Goal: Information Seeking & Learning: Check status

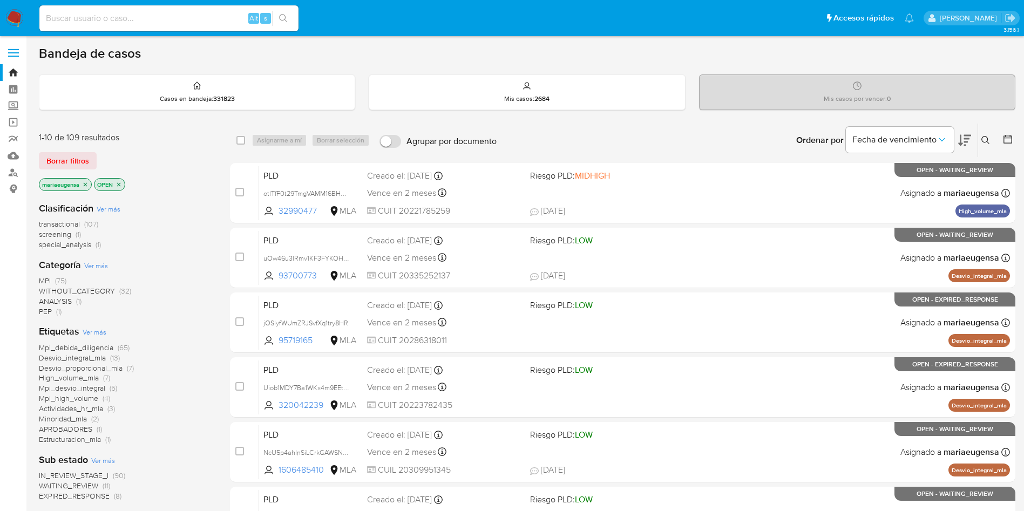
click at [17, 19] on img at bounding box center [14, 18] width 18 height 18
drag, startPoint x: 17, startPoint y: 16, endPoint x: 45, endPoint y: 2, distance: 31.6
click at [17, 16] on img at bounding box center [14, 18] width 18 height 18
click at [125, 28] on div "Alt s" at bounding box center [168, 18] width 259 height 26
click at [126, 24] on input at bounding box center [168, 18] width 259 height 14
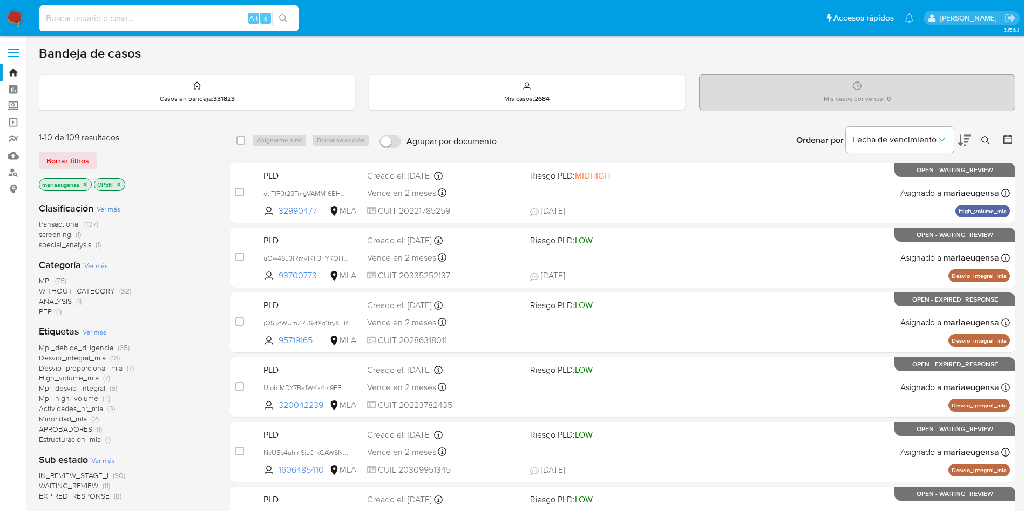
paste input "pzAOzhrVm6pIYUaNDN31ZkVF"
type input "pzAOzhrVm6pIYUaNDN31ZkVF"
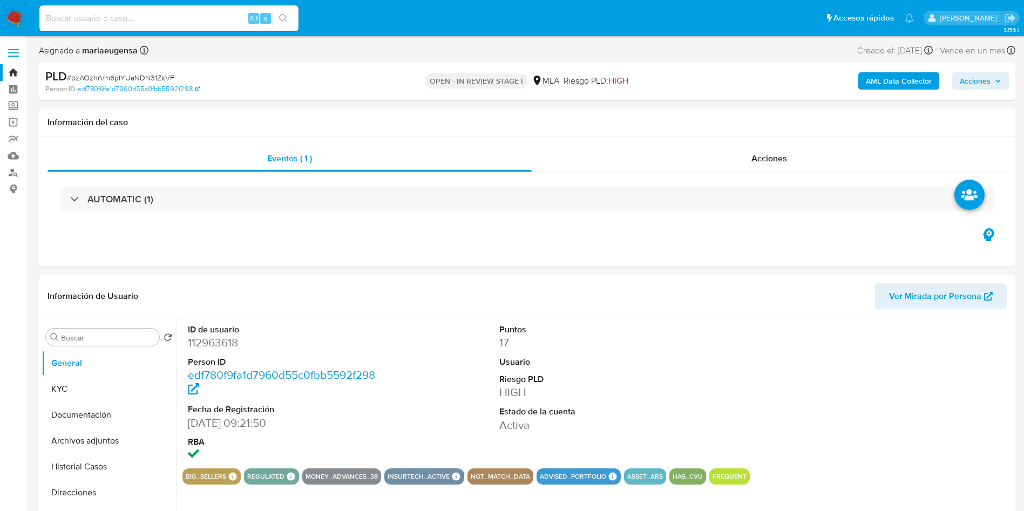
select select "10"
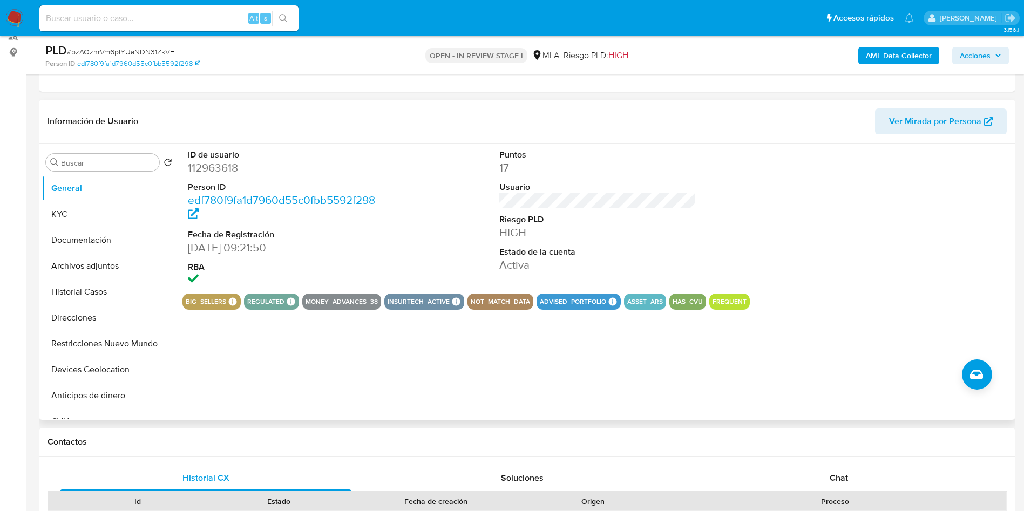
scroll to position [162, 0]
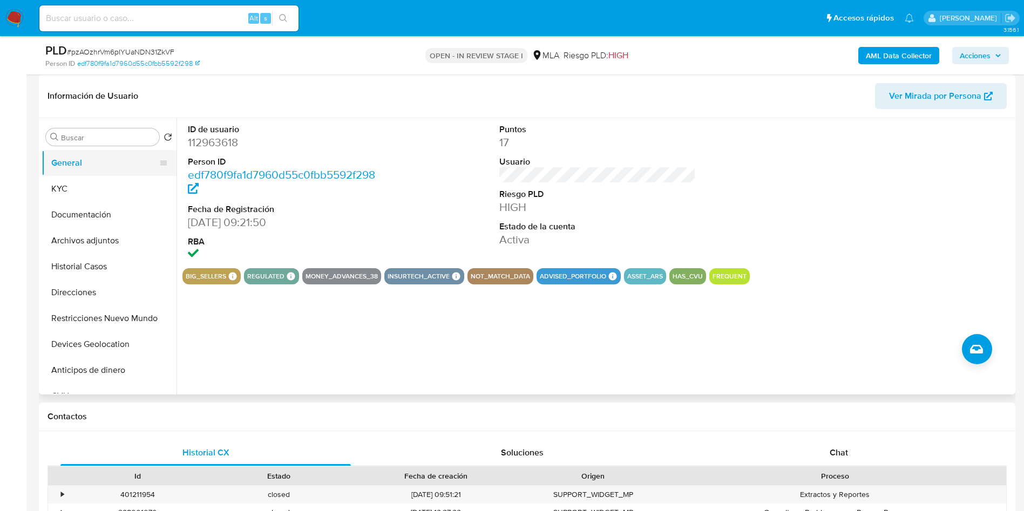
click at [84, 165] on button "General" at bounding box center [105, 163] width 126 height 26
click at [219, 140] on dd "112963618" at bounding box center [286, 142] width 197 height 15
click at [219, 139] on dd "112963618" at bounding box center [286, 142] width 197 height 15
copy dd "112963618"
click at [486, 332] on div "ID de usuario 112963618 Person ID edf780f9fa1d7960d55c0fbb5592f298 Fecha de Reg…" at bounding box center [595, 256] width 836 height 276
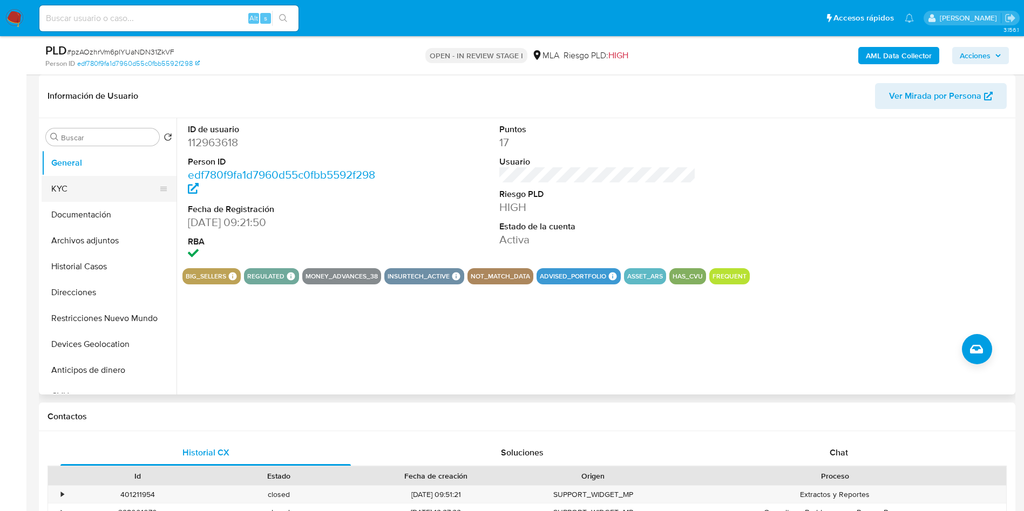
click at [79, 193] on button "KYC" at bounding box center [105, 189] width 126 height 26
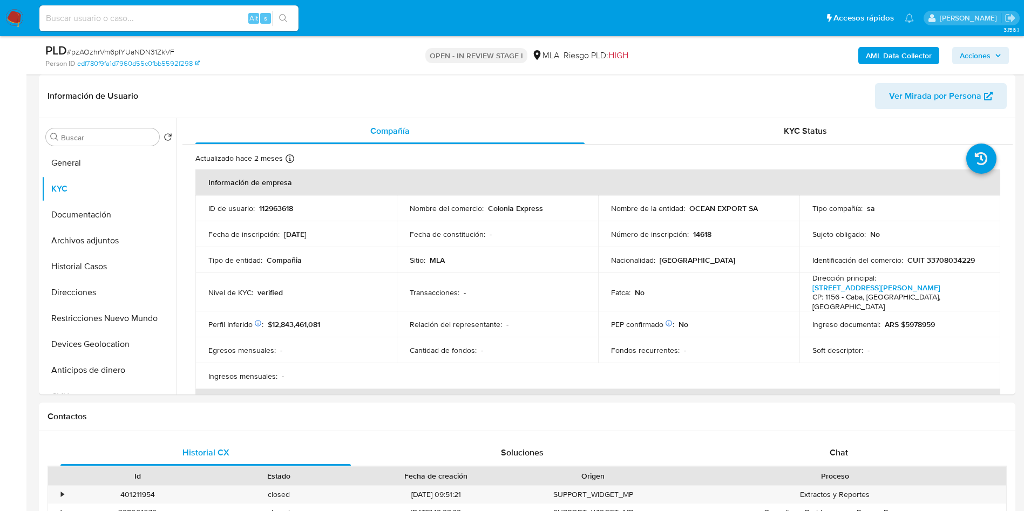
click at [151, 12] on input at bounding box center [168, 18] width 259 height 14
paste input "415105106"
type input "415105106"
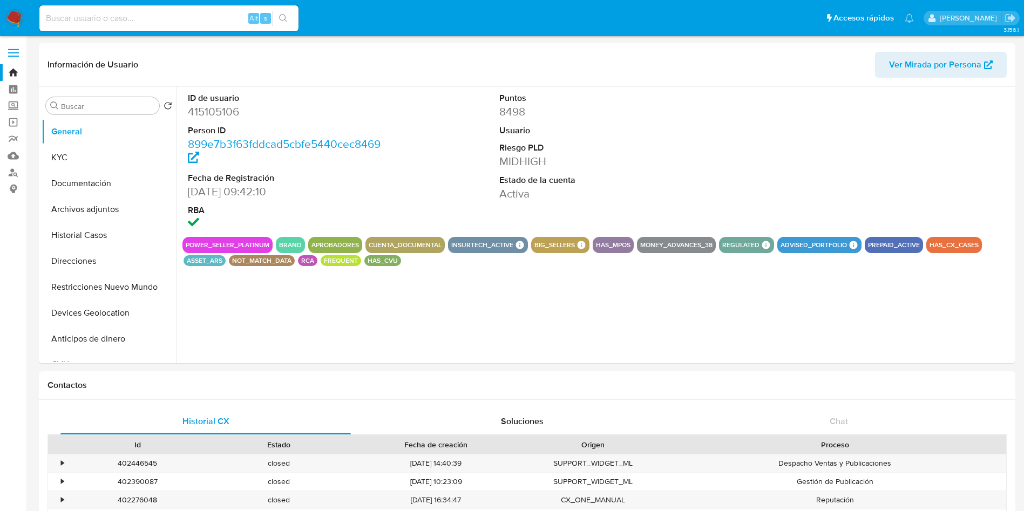
select select "10"
click at [117, 161] on button "KYC" at bounding box center [105, 158] width 126 height 26
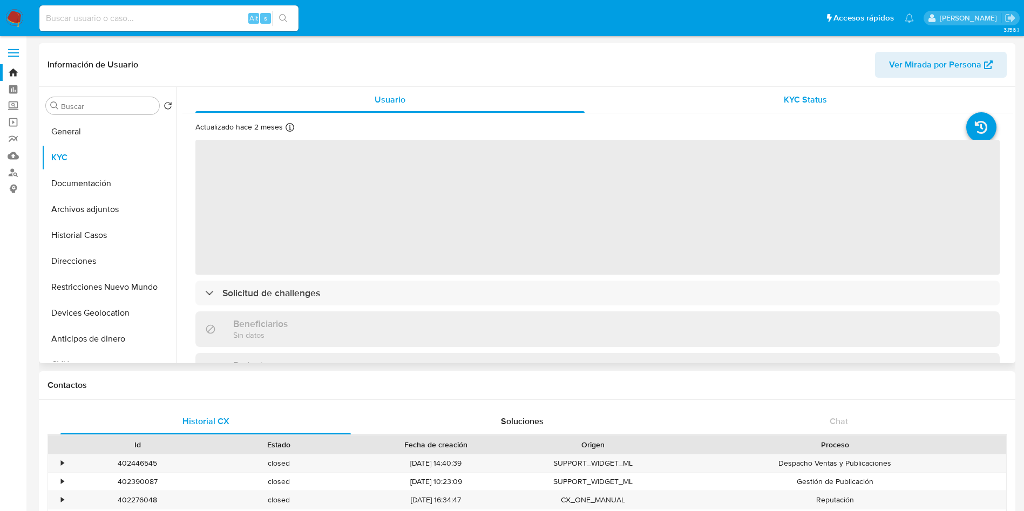
click at [741, 89] on div "KYC Status" at bounding box center [805, 100] width 389 height 26
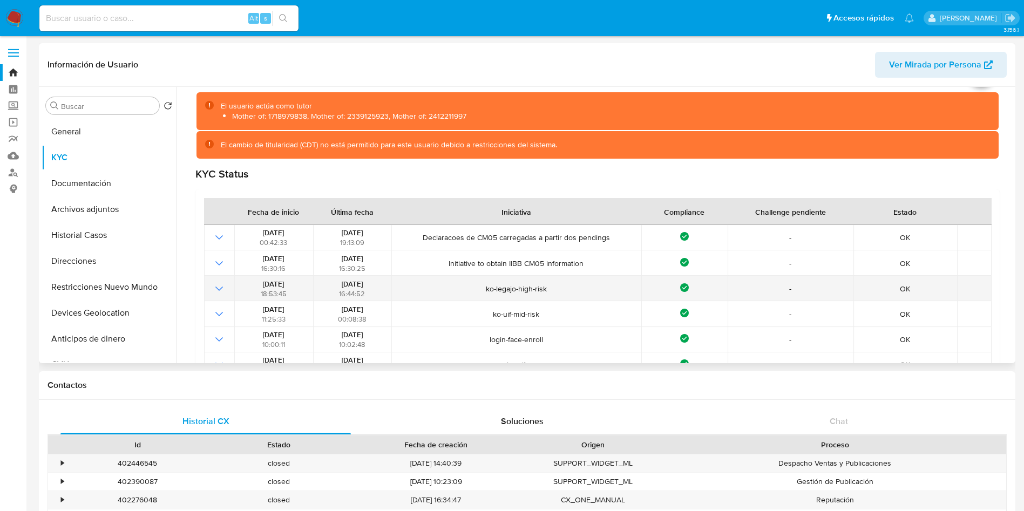
scroll to position [81, 0]
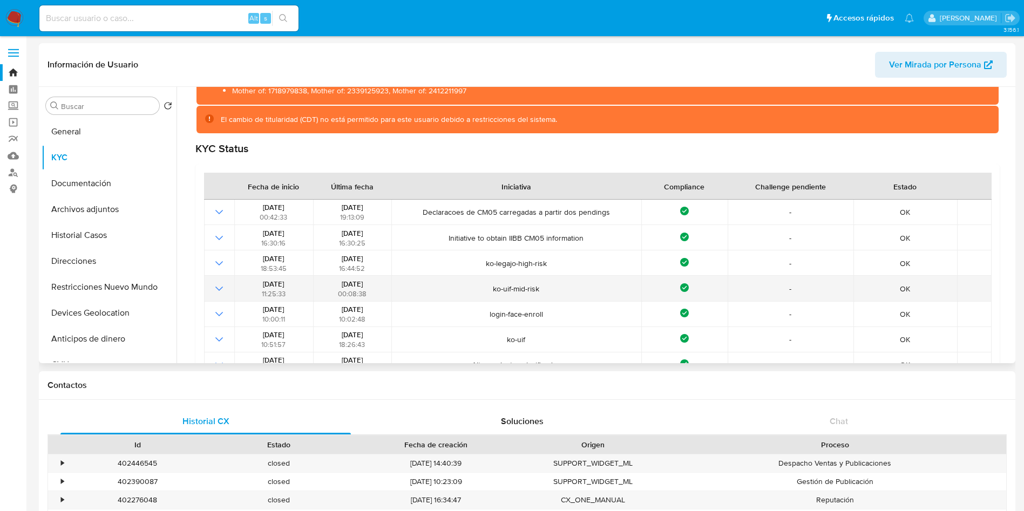
drag, startPoint x: 374, startPoint y: 280, endPoint x: 319, endPoint y: 278, distance: 55.1
click at [319, 278] on td "09/12/2022 00:08:38" at bounding box center [352, 288] width 79 height 25
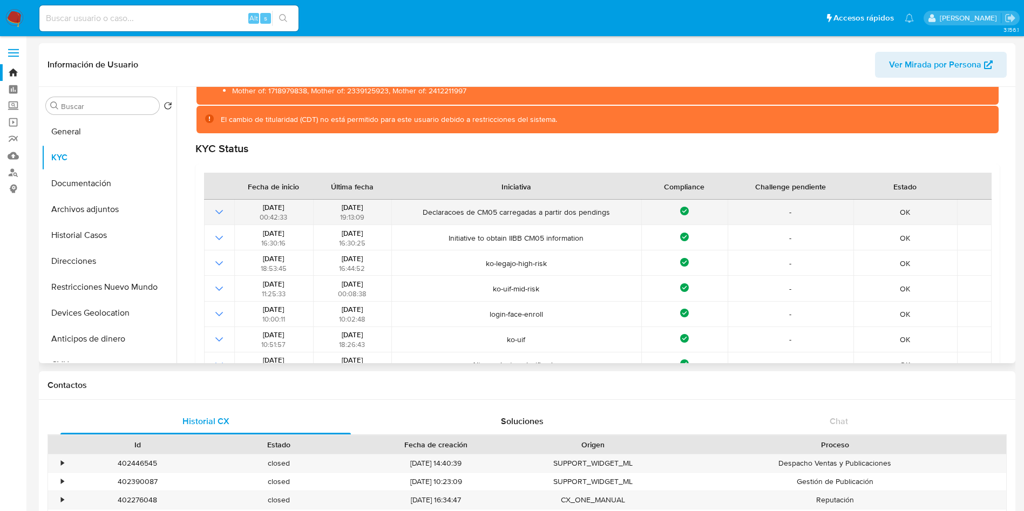
drag, startPoint x: 338, startPoint y: 200, endPoint x: 370, endPoint y: 202, distance: 32.4
click at [370, 202] on td "30/06/2025 19:13:09" at bounding box center [352, 212] width 79 height 25
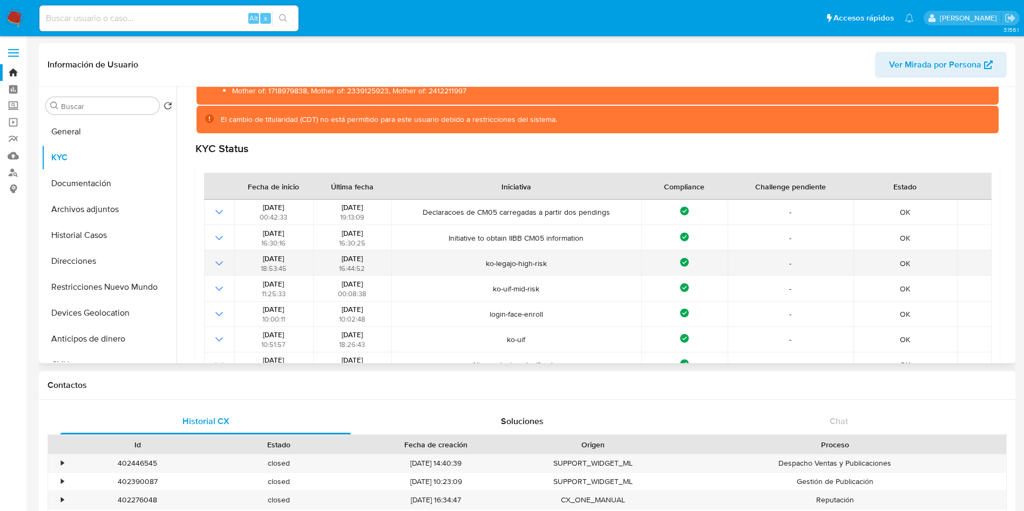
drag, startPoint x: 329, startPoint y: 260, endPoint x: 374, endPoint y: 256, distance: 45.0
click at [374, 256] on div "03/08/2024 16:44:52" at bounding box center [352, 263] width 72 height 19
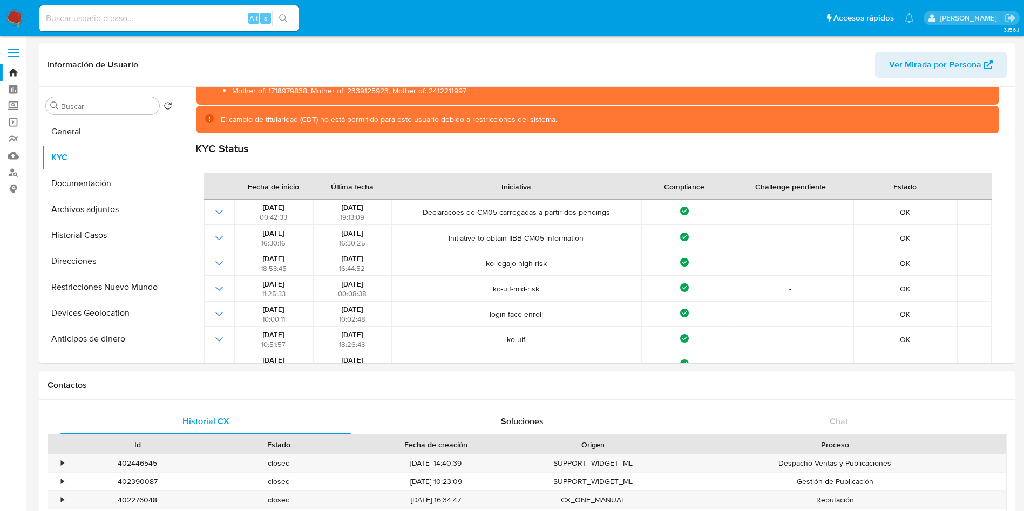
click at [108, 23] on input at bounding box center [168, 18] width 259 height 14
paste input "149547232"
type input "149547232"
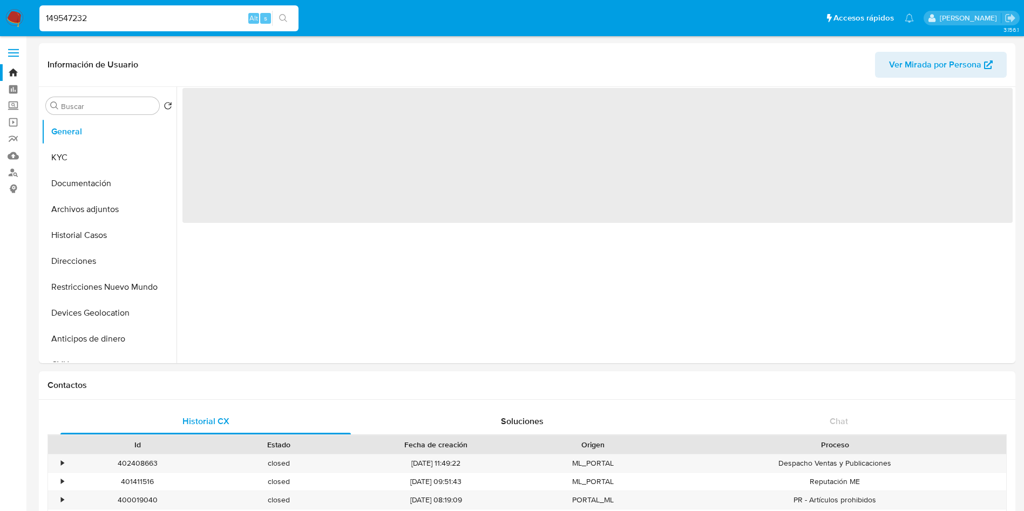
select select "10"
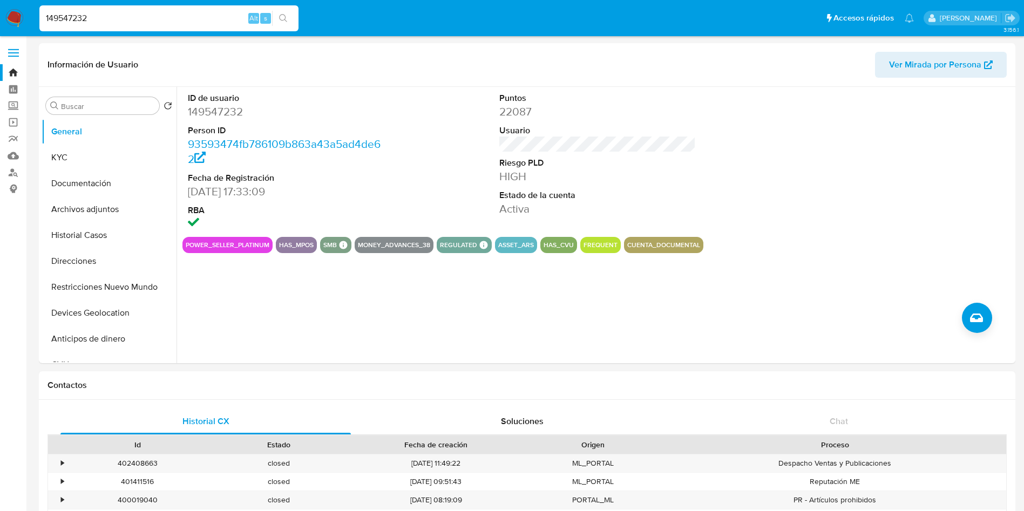
click at [106, 24] on input "149547232" at bounding box center [168, 18] width 259 height 14
click at [106, 23] on input "149547232" at bounding box center [168, 18] width 259 height 14
click at [163, 9] on div "149547232 Alt s" at bounding box center [168, 18] width 259 height 26
click at [159, 25] on div "149547232 Alt s" at bounding box center [168, 18] width 259 height 26
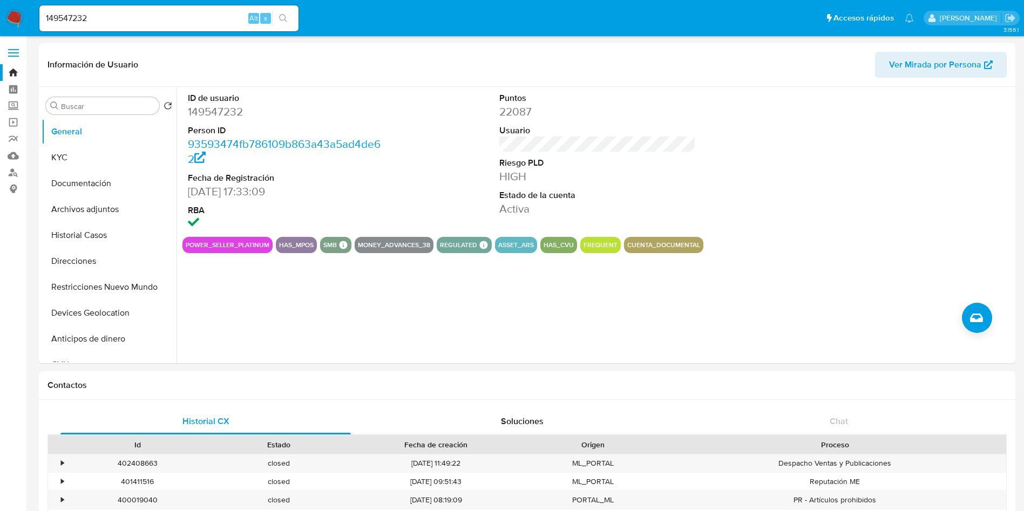
click at [166, 16] on input "149547232" at bounding box center [168, 18] width 259 height 14
click at [113, 165] on button "KYC" at bounding box center [105, 158] width 126 height 26
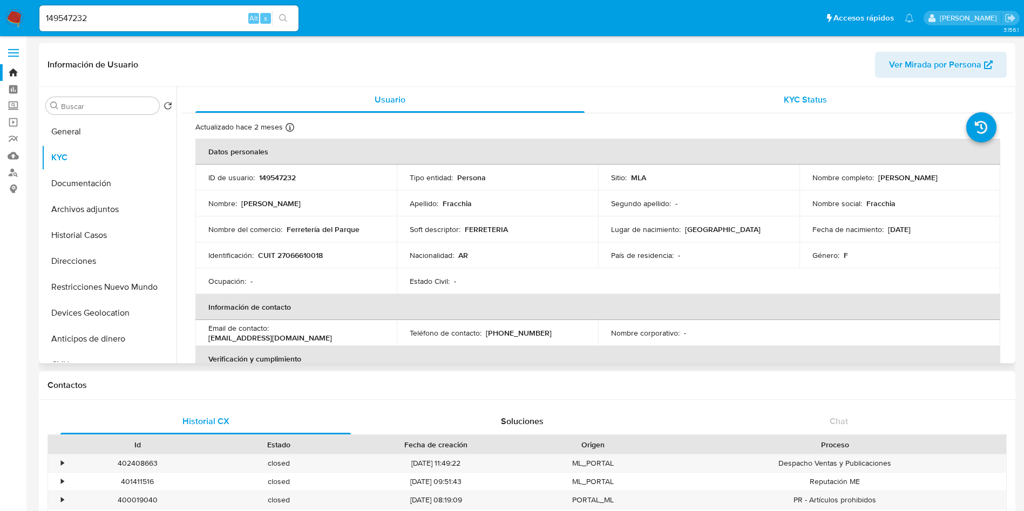
click at [760, 104] on div "KYC Status" at bounding box center [805, 100] width 389 height 26
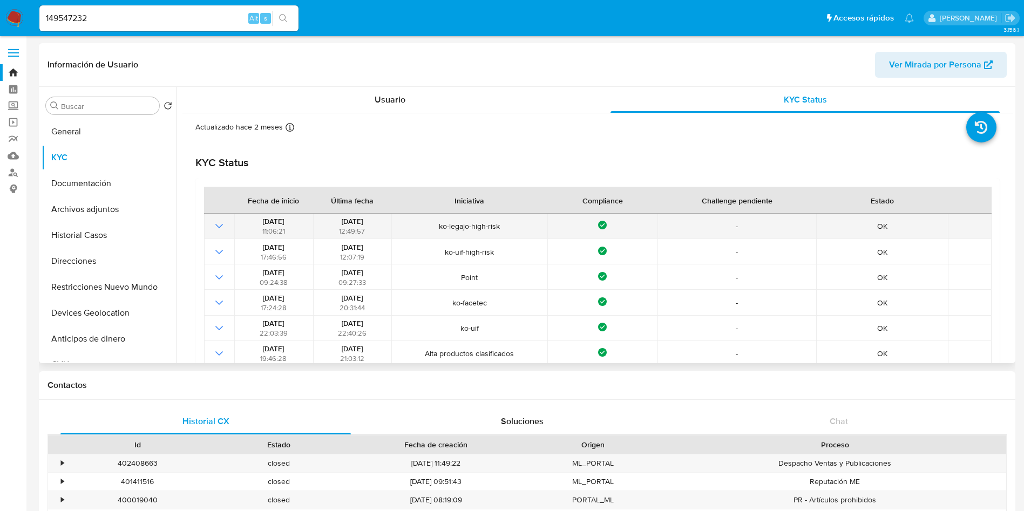
drag, startPoint x: 347, startPoint y: 219, endPoint x: 371, endPoint y: 220, distance: 24.9
click at [371, 220] on div "21/11/2024 12:49:57" at bounding box center [352, 226] width 72 height 19
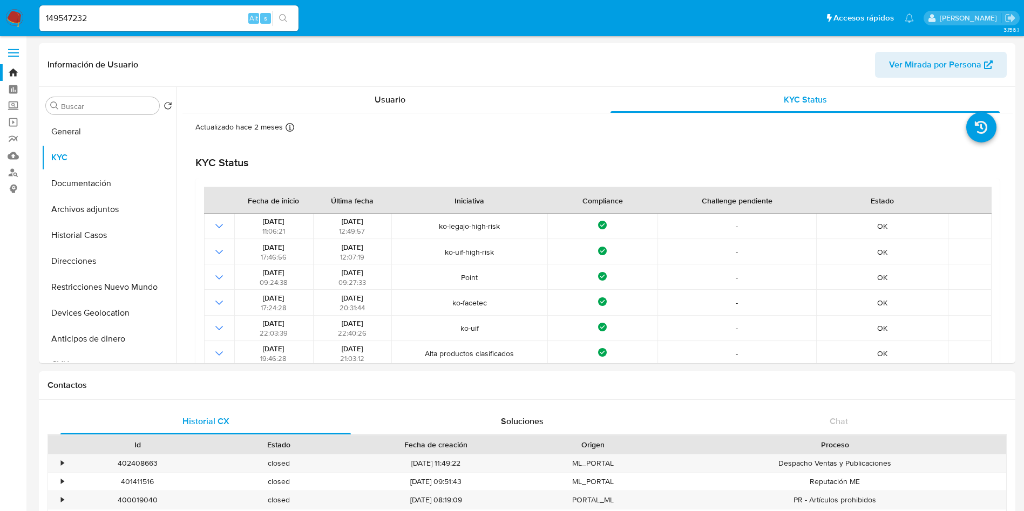
click at [129, 21] on input "149547232" at bounding box center [168, 18] width 259 height 14
paste input "87934815"
type input "187934815"
click at [111, 28] on div "187934815 Alt s" at bounding box center [168, 18] width 259 height 26
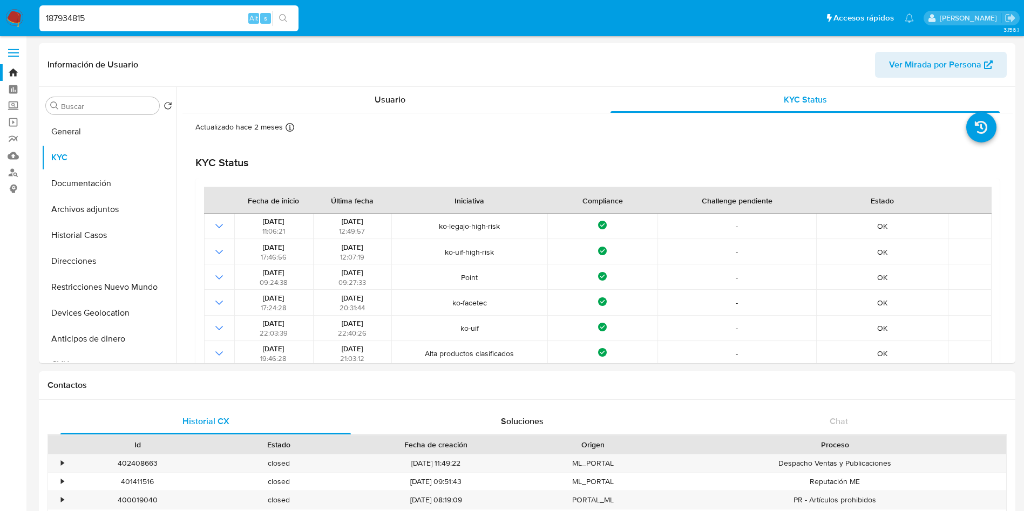
click at [118, 16] on input "187934815" at bounding box center [168, 18] width 259 height 14
click at [106, 22] on input "187934815" at bounding box center [168, 18] width 259 height 14
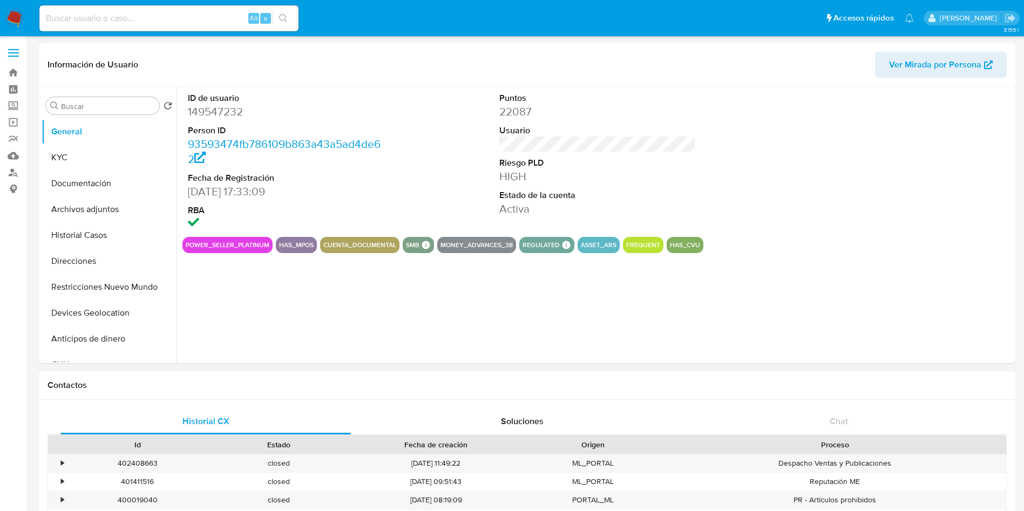
select select "10"
click at [123, 158] on button "KYC" at bounding box center [105, 158] width 126 height 26
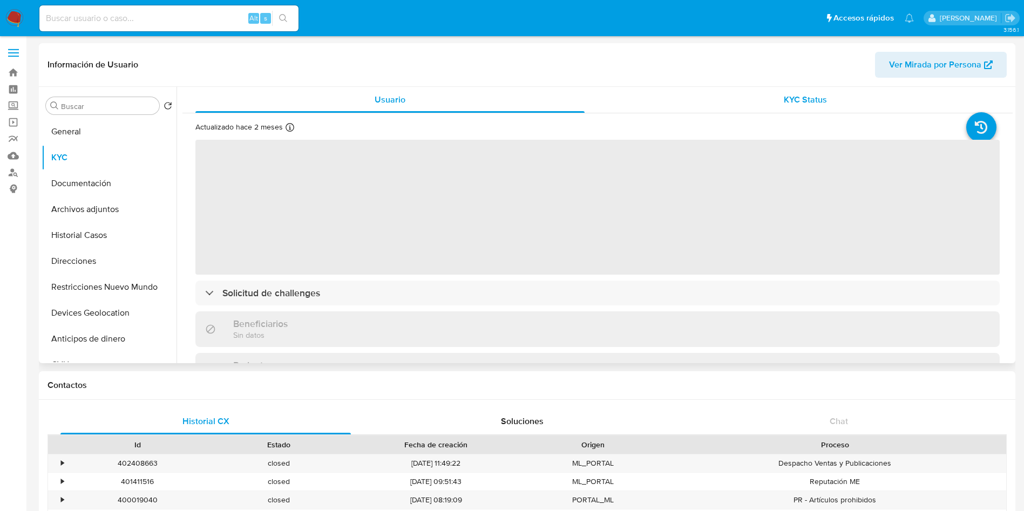
click at [748, 100] on div "KYC Status" at bounding box center [805, 100] width 389 height 26
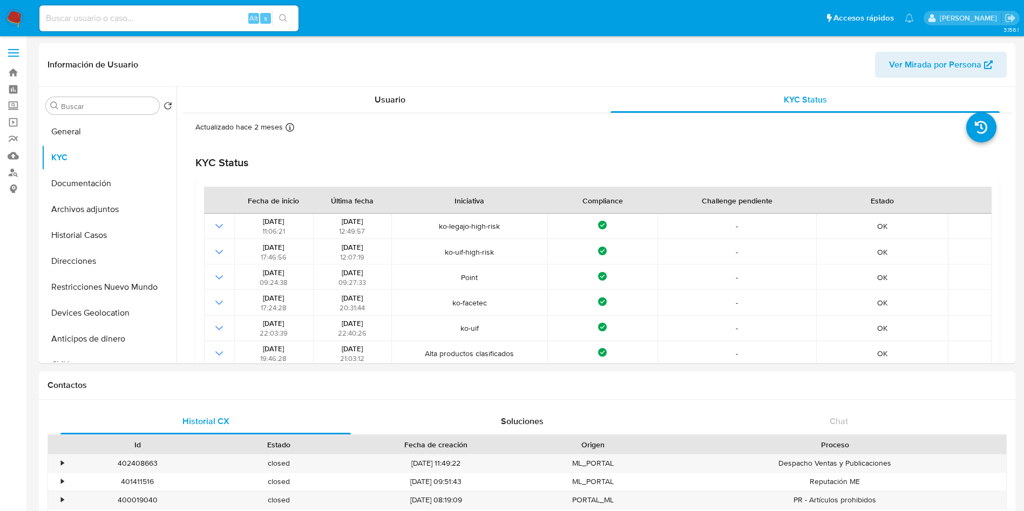
click at [126, 10] on div "Alt s" at bounding box center [168, 18] width 259 height 26
click at [127, 17] on input at bounding box center [168, 18] width 259 height 14
paste input "149547232"
type input "149547232"
click at [113, 145] on button "KYC" at bounding box center [105, 158] width 126 height 26
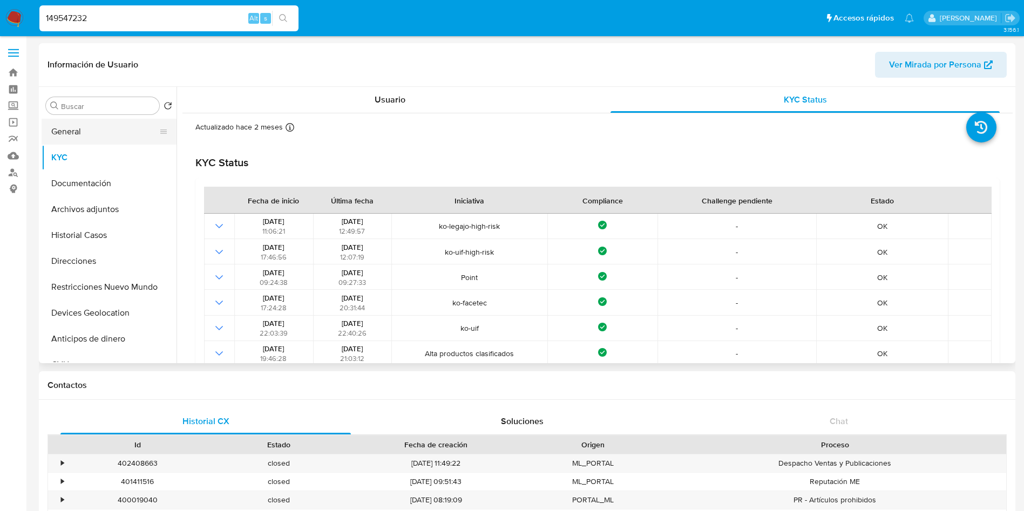
click at [120, 133] on button "General" at bounding box center [105, 132] width 126 height 26
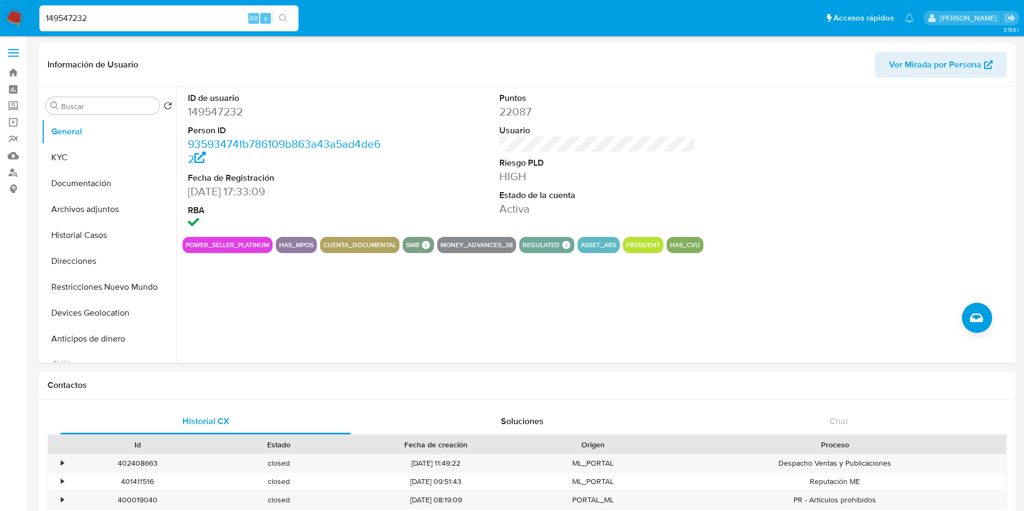
click at [127, 21] on input "149547232" at bounding box center [168, 18] width 259 height 14
paste input "87934815"
type input "187934815"
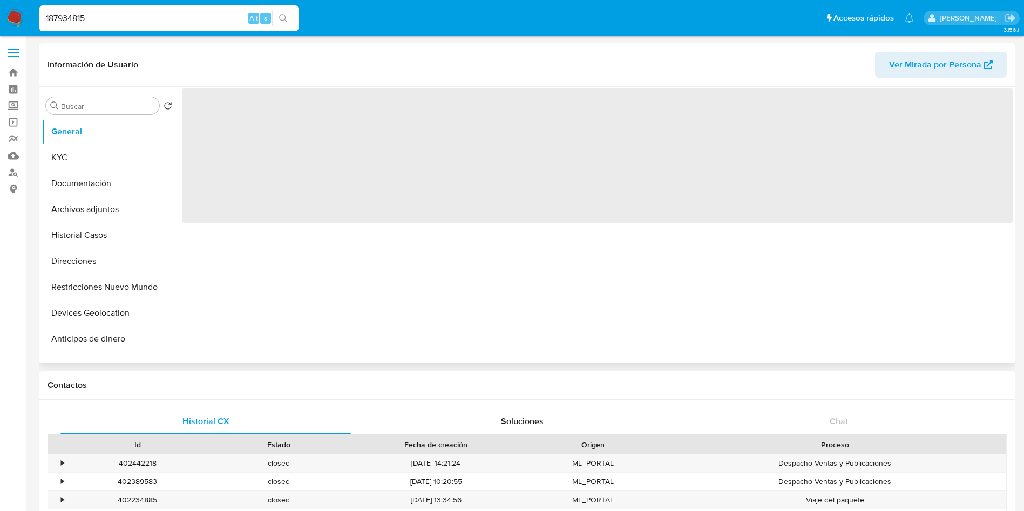
select select "10"
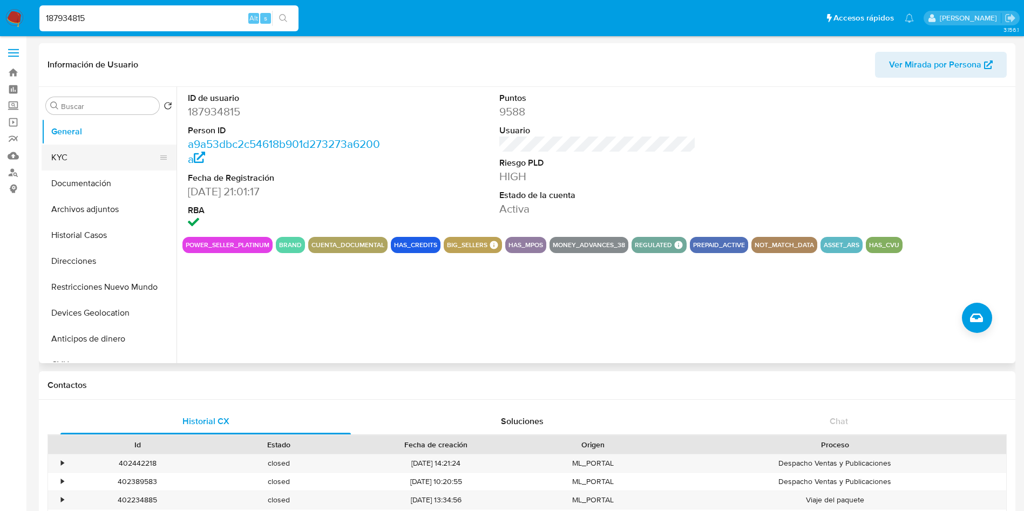
click at [84, 163] on button "KYC" at bounding box center [105, 158] width 126 height 26
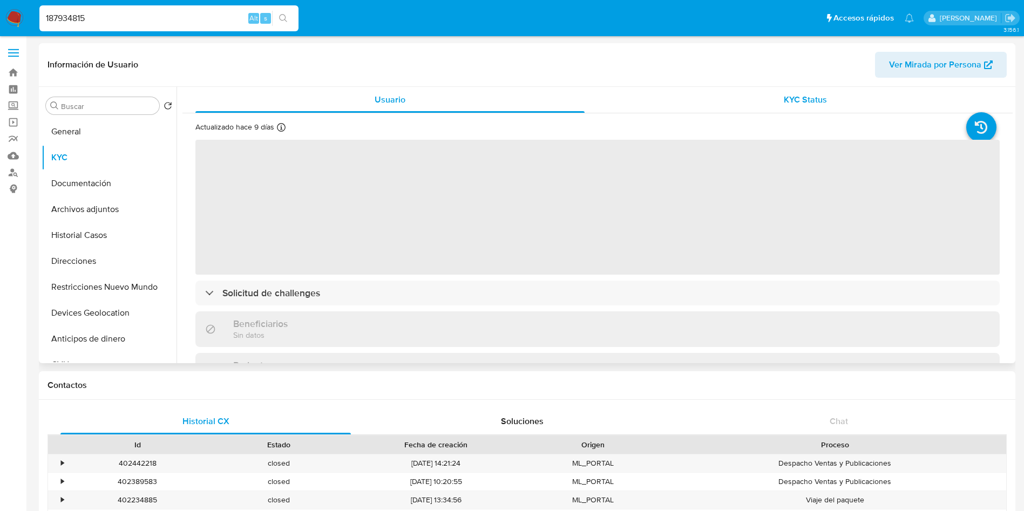
click at [722, 112] on div "KYC Status" at bounding box center [805, 100] width 389 height 26
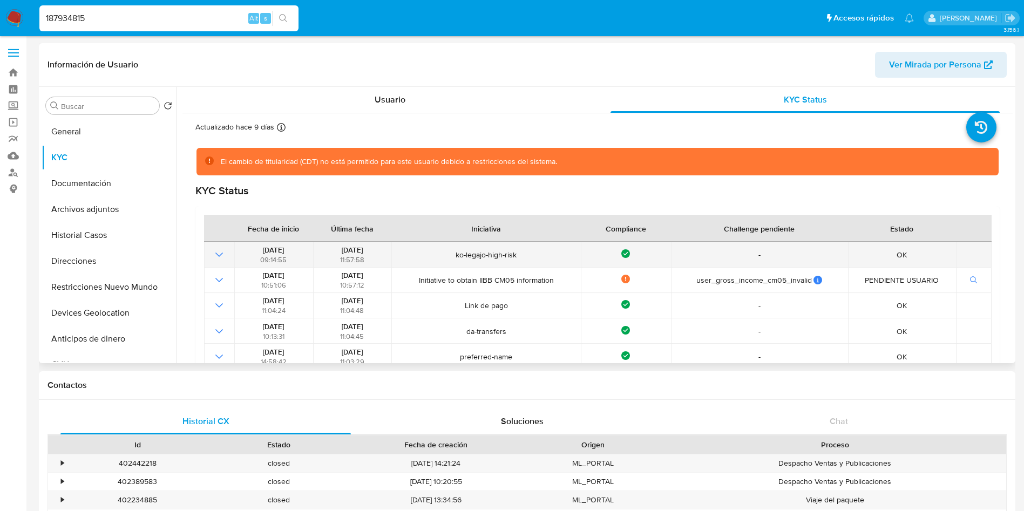
drag, startPoint x: 332, startPoint y: 248, endPoint x: 377, endPoint y: 245, distance: 45.5
click at [377, 245] on div "[DATE] 11:57:58" at bounding box center [352, 254] width 72 height 19
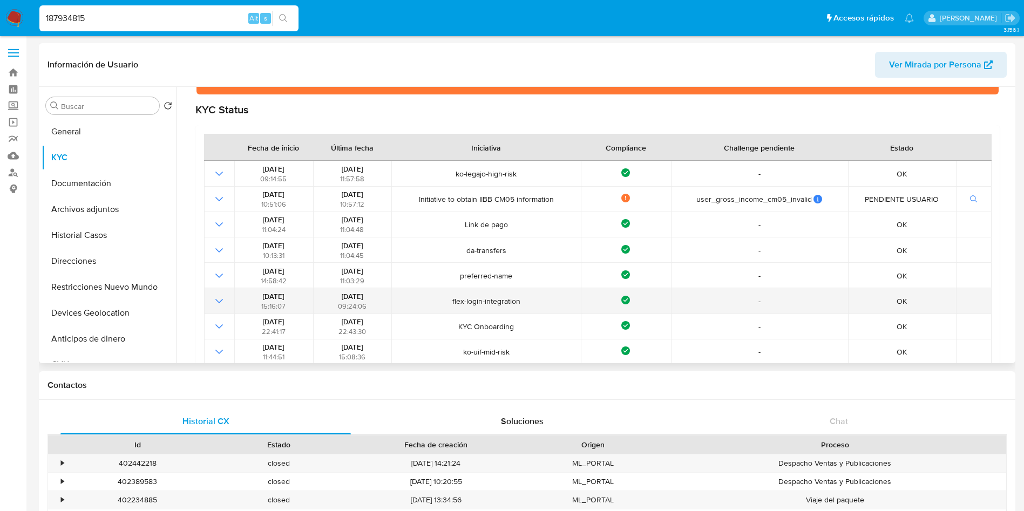
scroll to position [162, 0]
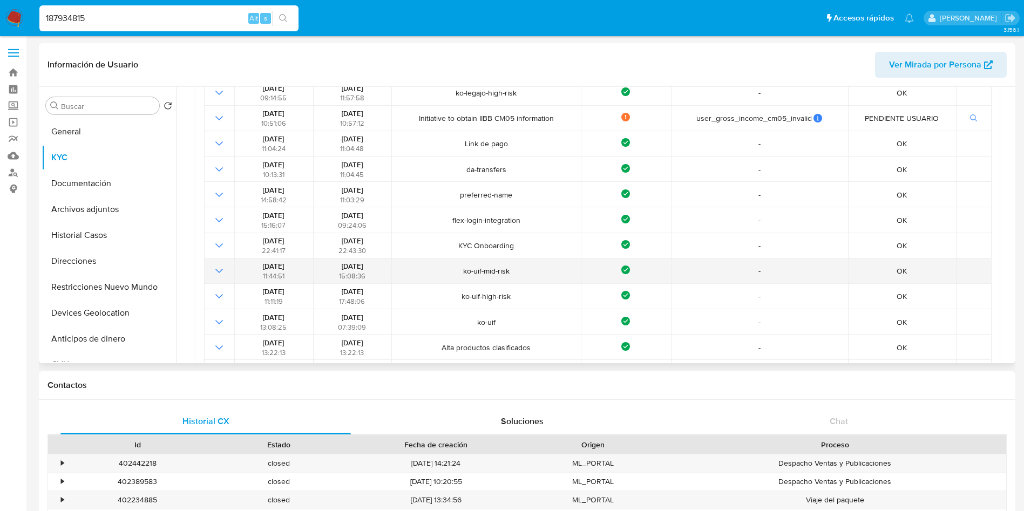
drag, startPoint x: 332, startPoint y: 263, endPoint x: 369, endPoint y: 261, distance: 37.3
click at [369, 261] on div "[DATE] 15:08:36" at bounding box center [352, 270] width 72 height 19
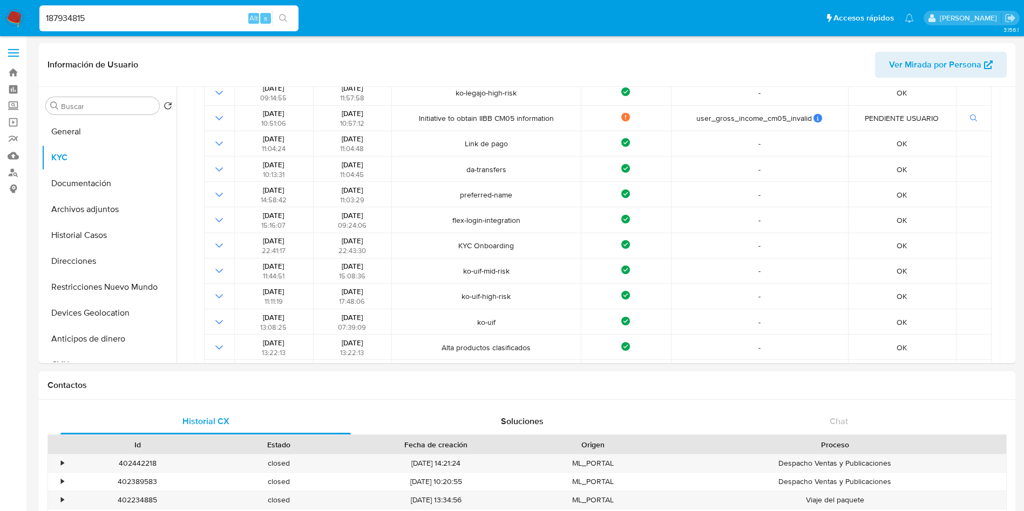
click at [167, 17] on input "187934815" at bounding box center [168, 18] width 259 height 14
paste input "9523568"
type input "19523568"
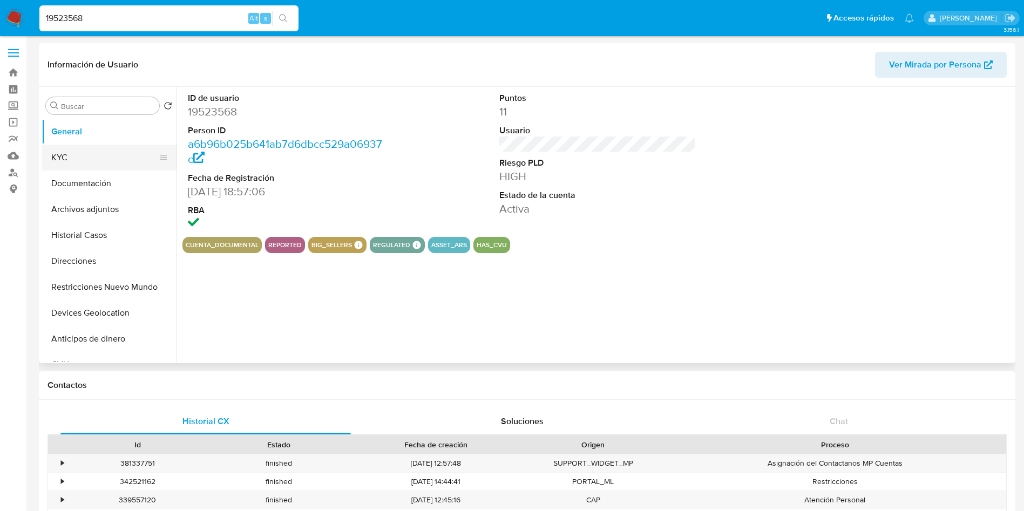
click at [134, 153] on button "KYC" at bounding box center [105, 158] width 126 height 26
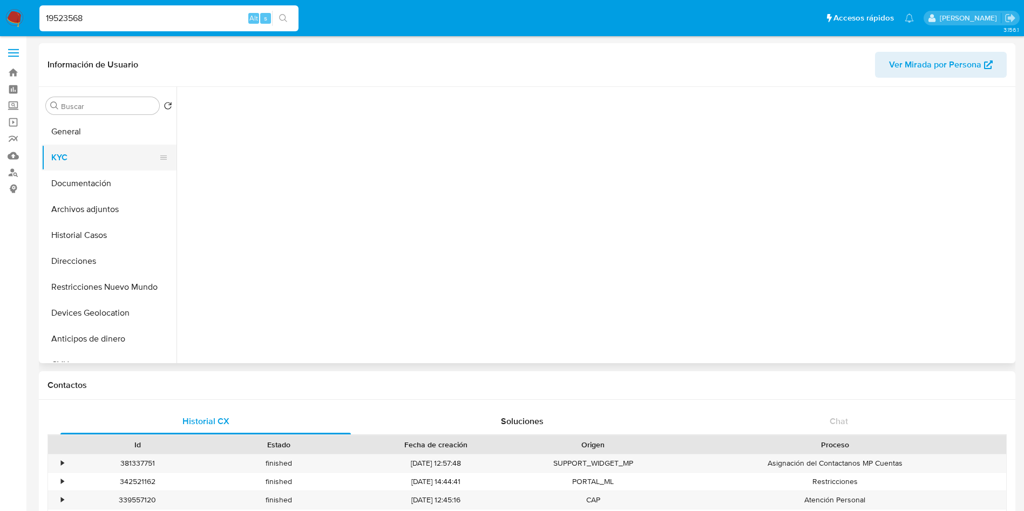
select select "10"
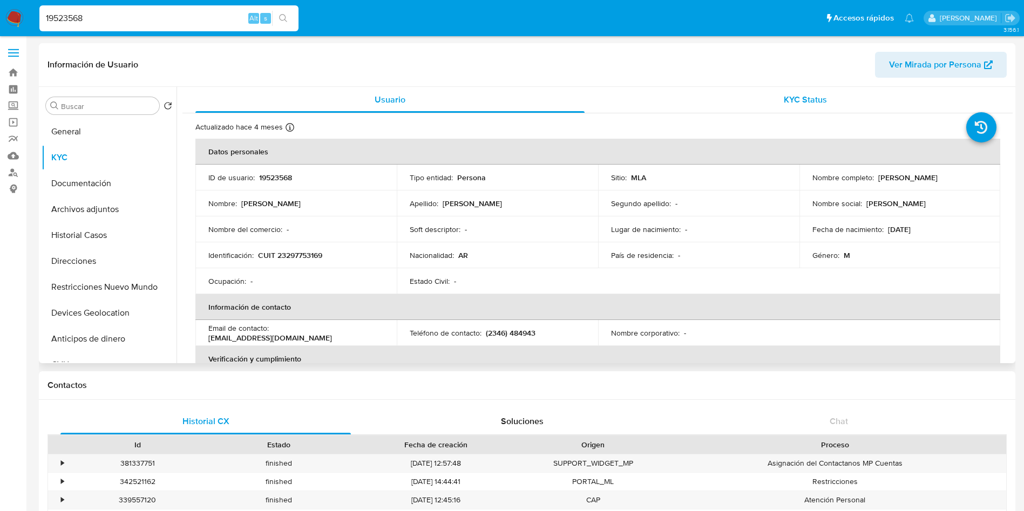
drag, startPoint x: 752, startPoint y: 92, endPoint x: 726, endPoint y: 108, distance: 30.7
click at [752, 93] on div "KYC Status" at bounding box center [805, 100] width 389 height 26
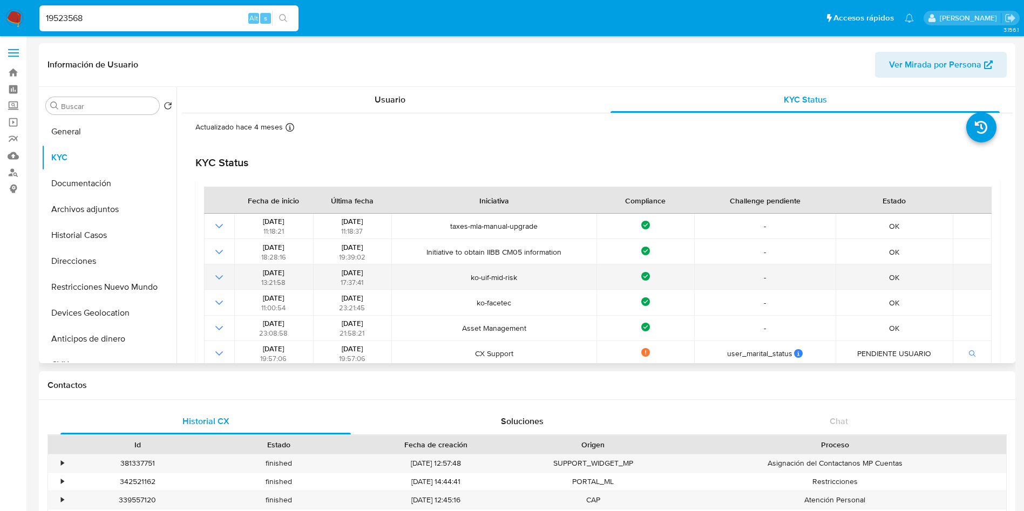
drag, startPoint x: 330, startPoint y: 268, endPoint x: 375, endPoint y: 271, distance: 44.9
click at [375, 271] on div "[DATE] 17:37:41" at bounding box center [352, 277] width 72 height 19
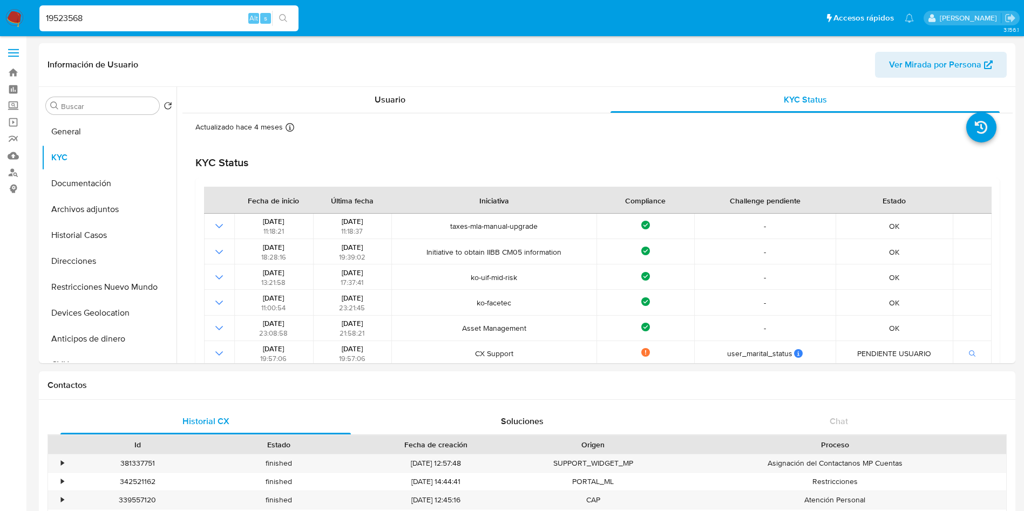
click at [137, 20] on input "19523568" at bounding box center [168, 18] width 259 height 14
click at [85, 119] on button "General" at bounding box center [105, 132] width 126 height 26
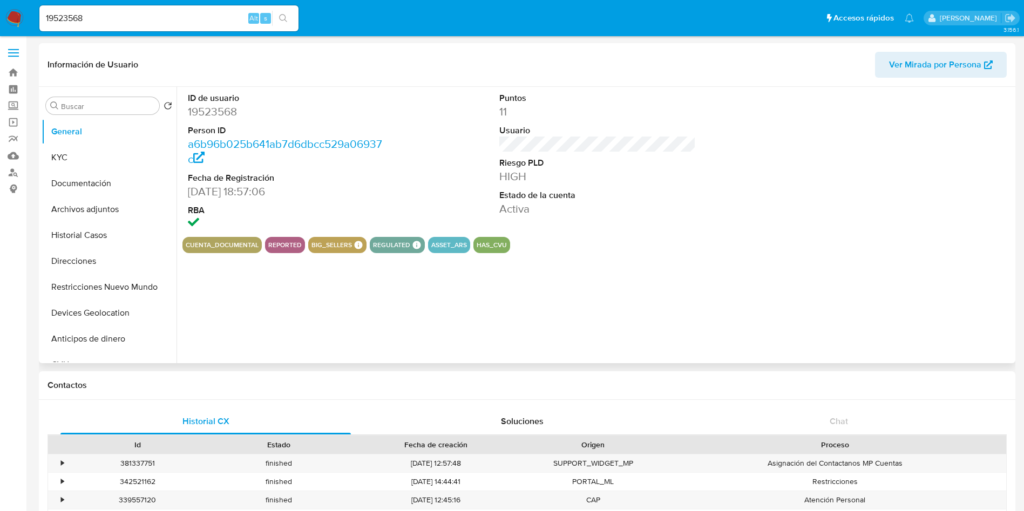
click at [231, 111] on dd "19523568" at bounding box center [286, 111] width 197 height 15
copy dd "19523568"
click at [159, 19] on input "19523568" at bounding box center [168, 18] width 259 height 14
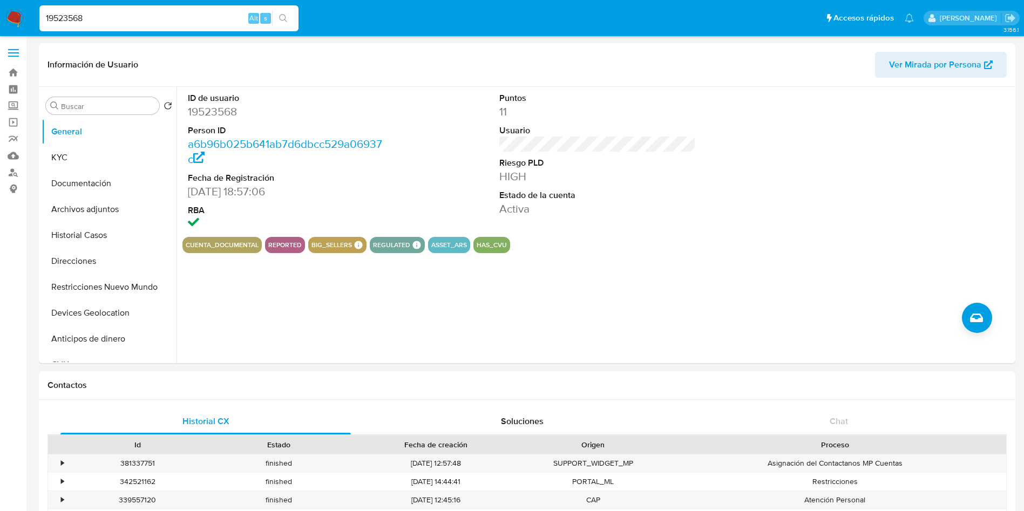
paste input "780817484"
type input "780817484"
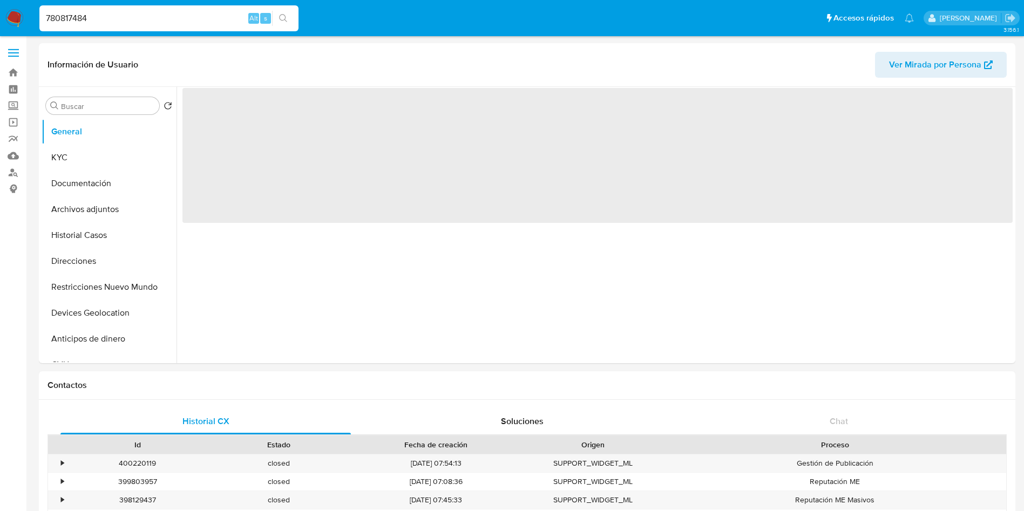
select select "10"
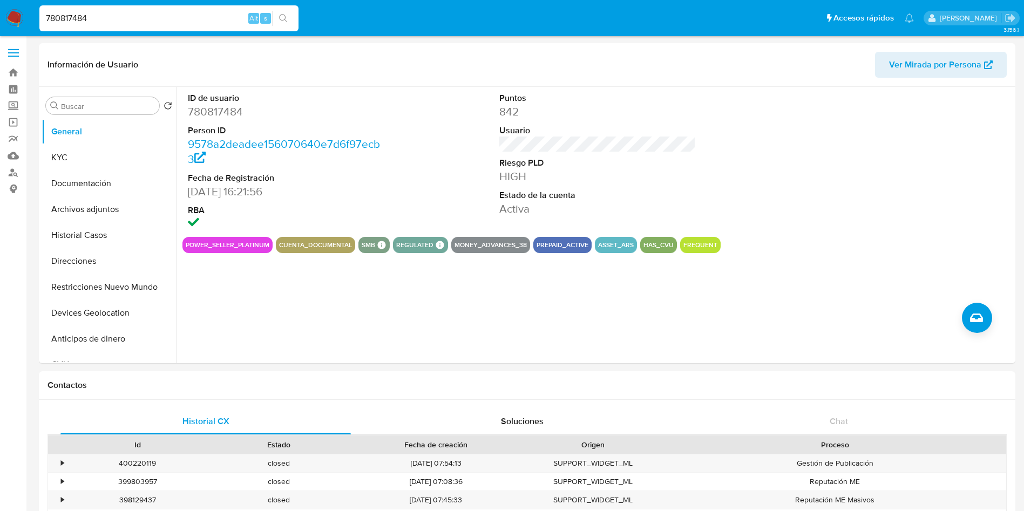
click at [126, 35] on nav "Pausado Ver notificaciones 780817484 Alt s Accesos rápidos Presiona las siguien…" at bounding box center [512, 18] width 1024 height 36
click at [129, 28] on div "780817484 [PERSON_NAME] s" at bounding box center [168, 18] width 259 height 26
click at [107, 156] on button "KYC" at bounding box center [105, 158] width 126 height 26
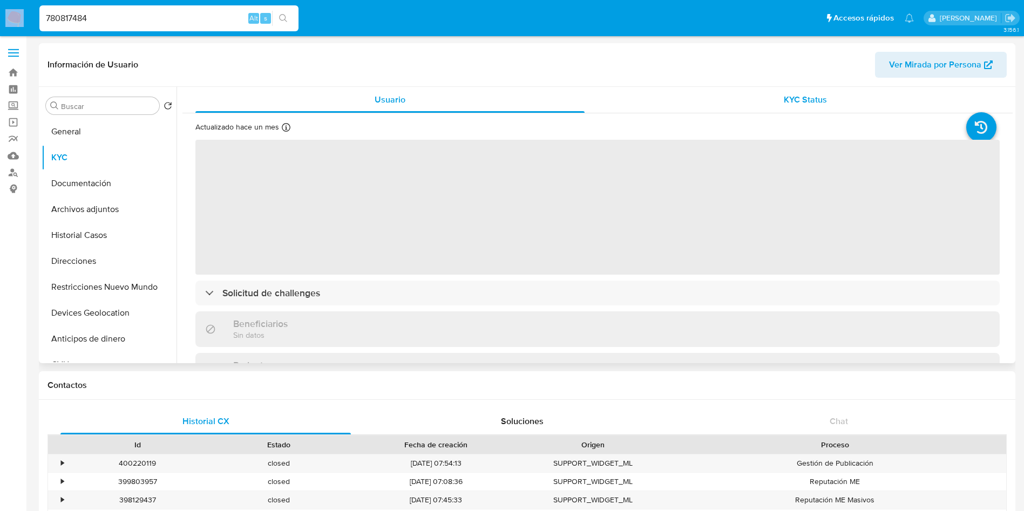
click at [744, 92] on div "KYC Status" at bounding box center [805, 100] width 389 height 26
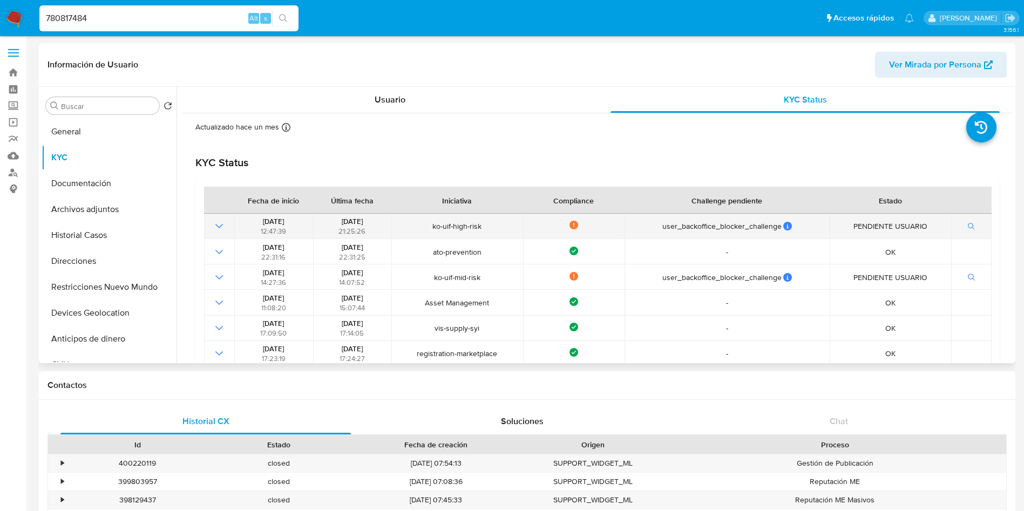
drag, startPoint x: 327, startPoint y: 221, endPoint x: 374, endPoint y: 218, distance: 47.1
click at [374, 218] on div "[DATE] 21:25:26" at bounding box center [352, 226] width 72 height 19
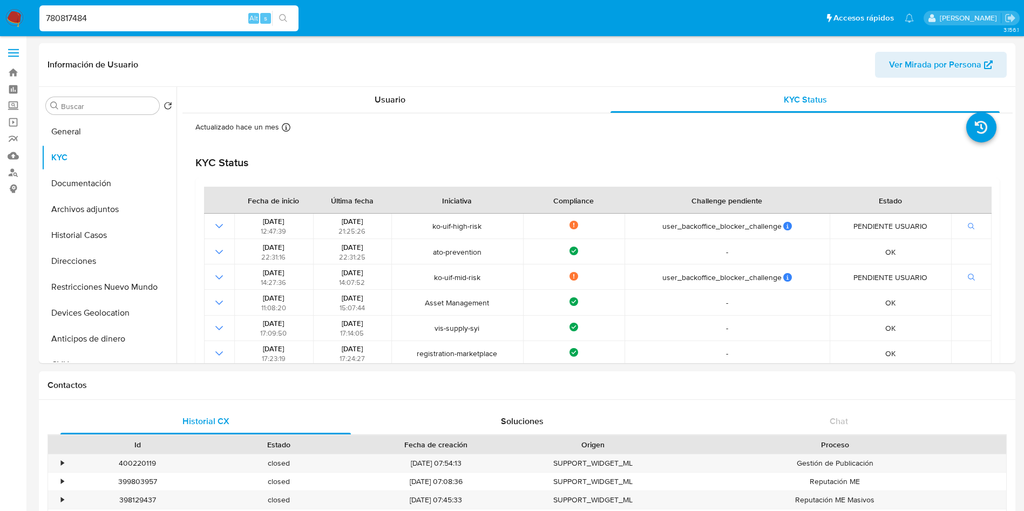
click at [126, 24] on input "780817484" at bounding box center [168, 18] width 259 height 14
click at [142, 18] on input "780817484" at bounding box center [168, 18] width 259 height 14
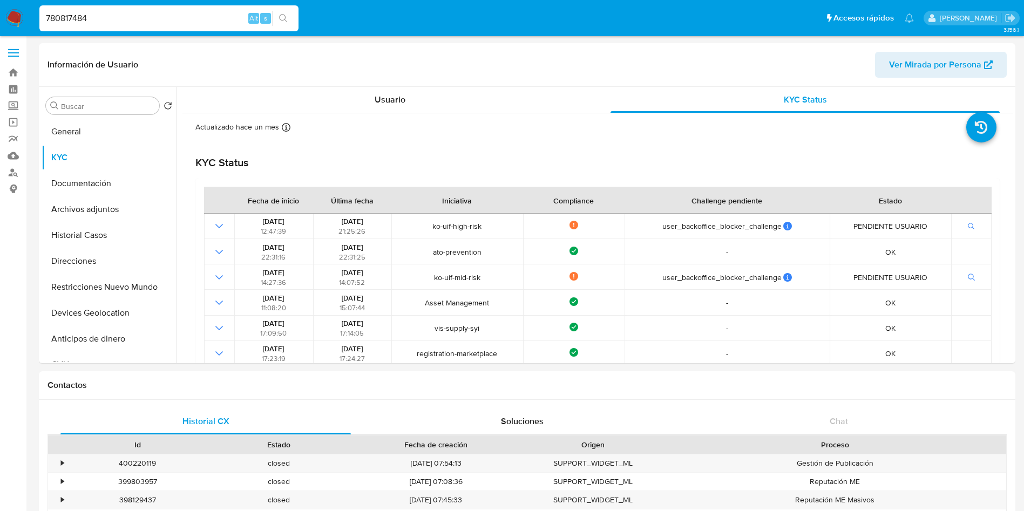
click at [142, 17] on input "780817484" at bounding box center [168, 18] width 259 height 14
paste input "45169871"
type input "451698714"
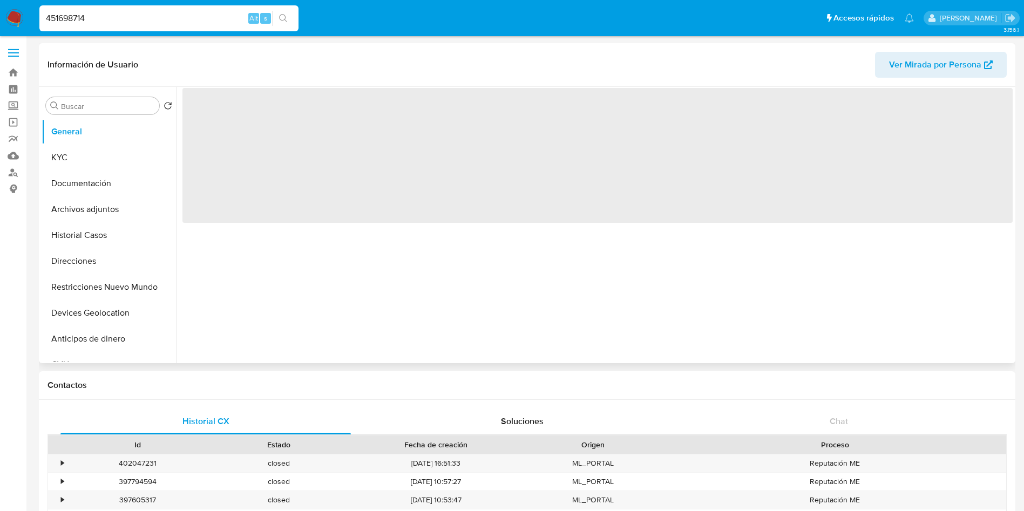
select select "10"
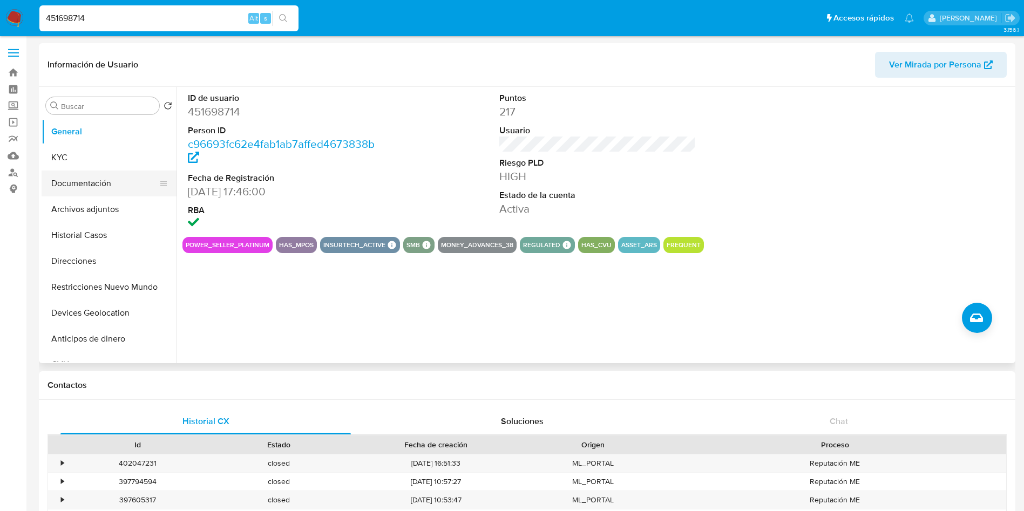
drag, startPoint x: 76, startPoint y: 158, endPoint x: 58, endPoint y: 185, distance: 31.9
click at [76, 157] on button "KYC" at bounding box center [109, 158] width 135 height 26
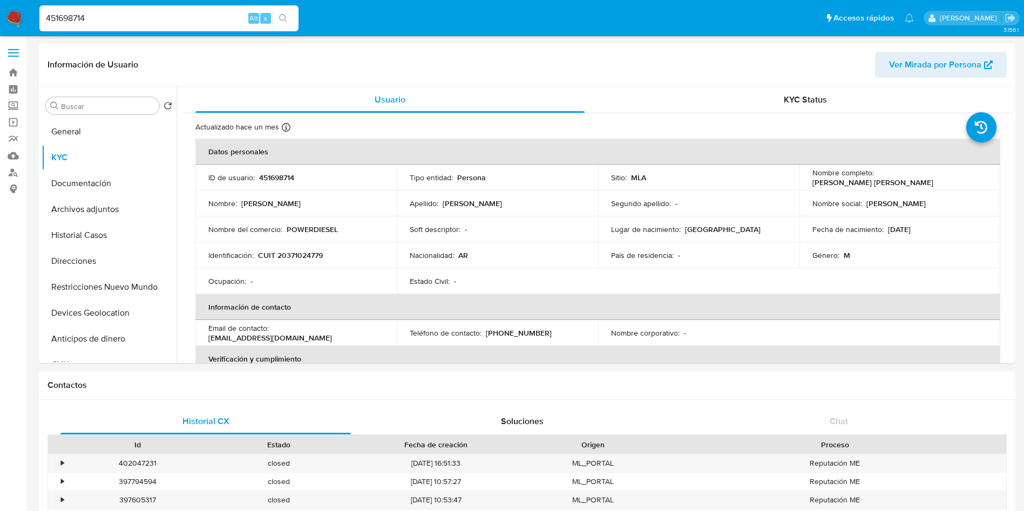
drag, startPoint x: 691, startPoint y: 100, endPoint x: 675, endPoint y: 126, distance: 30.7
click at [691, 100] on div "KYC Status" at bounding box center [805, 100] width 389 height 26
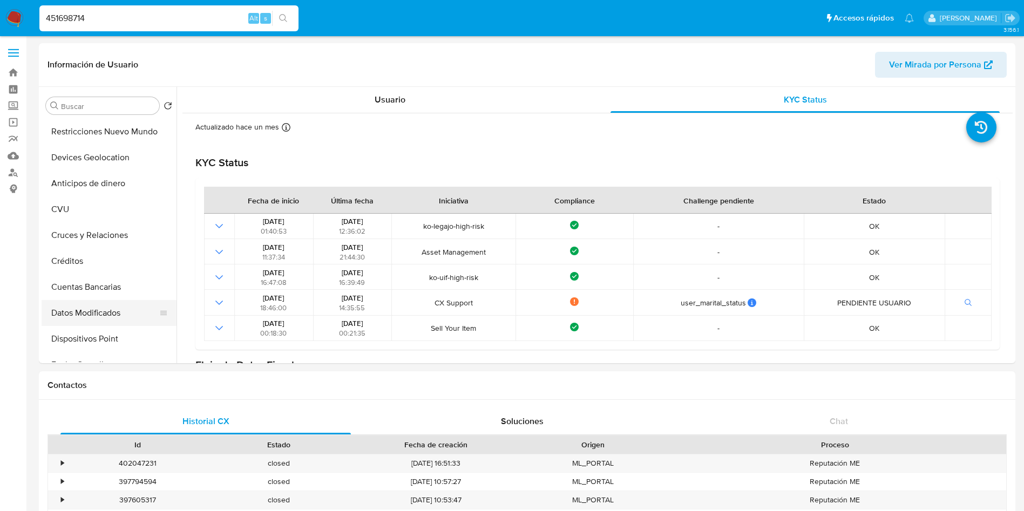
scroll to position [162, 0]
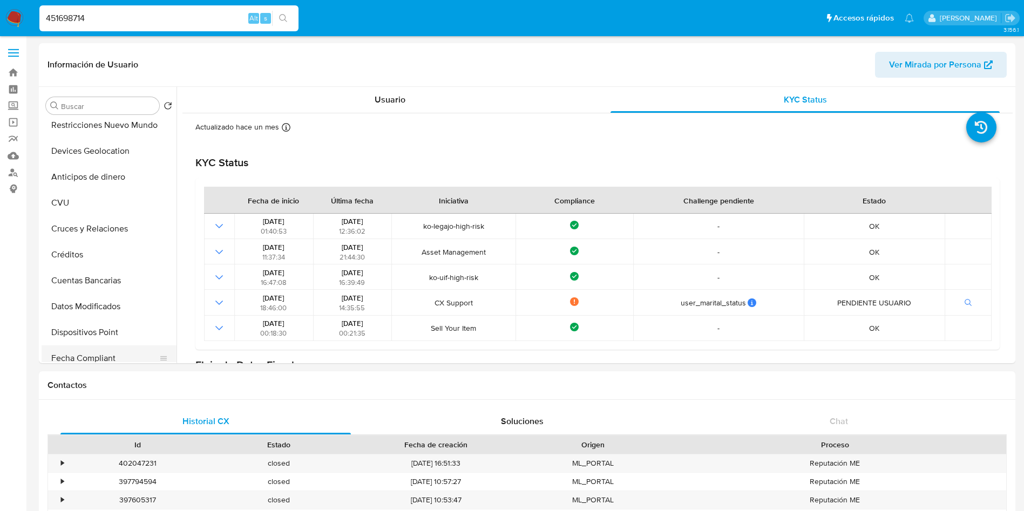
click at [102, 354] on button "Fecha Compliant" at bounding box center [105, 359] width 126 height 26
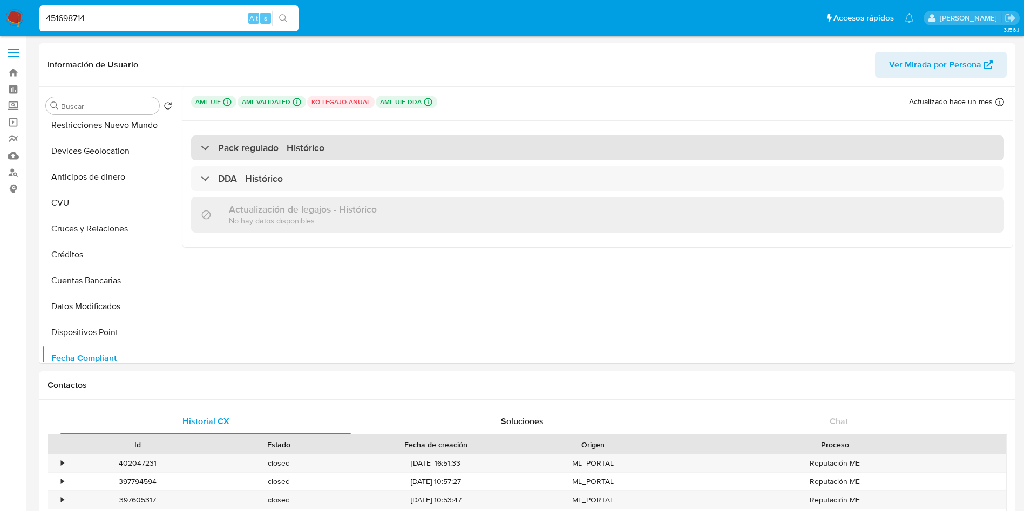
click at [218, 146] on h3 "Pack regulado - Histórico" at bounding box center [271, 148] width 106 height 12
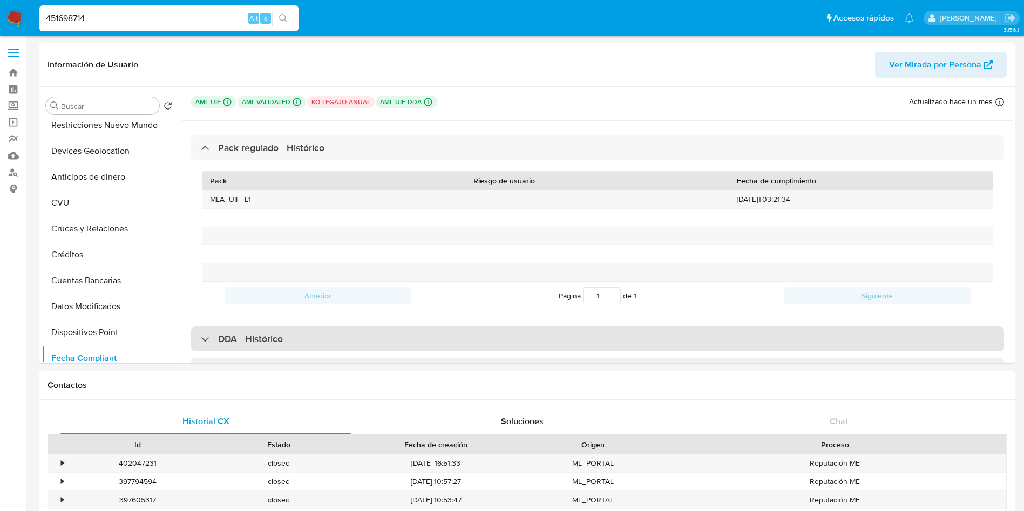
click at [284, 335] on div "DDA - Histórico" at bounding box center [597, 339] width 813 height 25
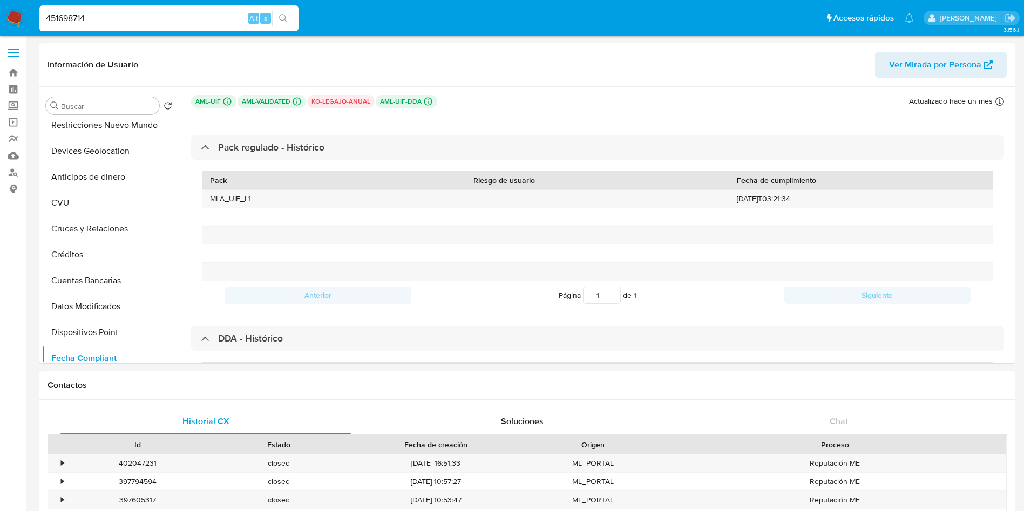
scroll to position [0, 0]
click at [126, 20] on input "451698714" at bounding box center [168, 18] width 259 height 14
paste input "149547232"
type input "149547232"
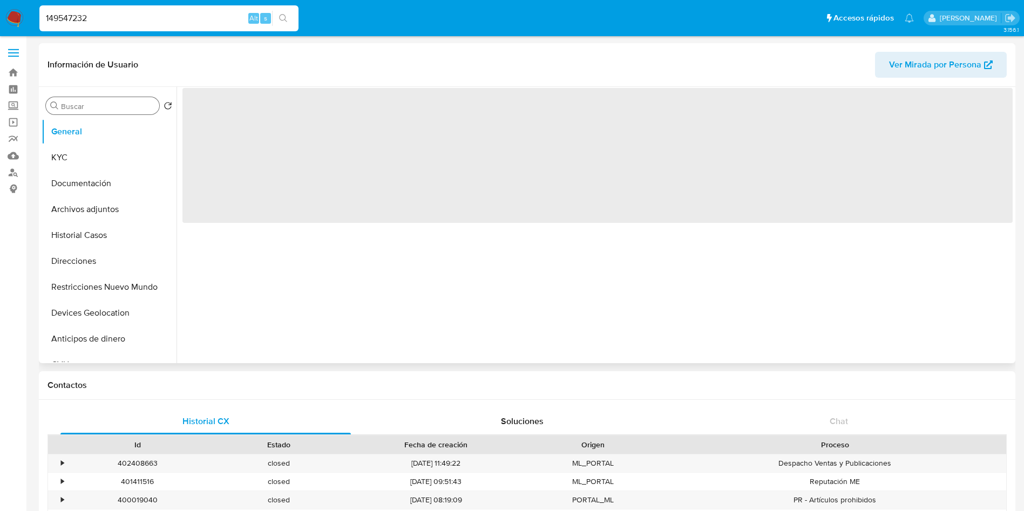
click at [83, 105] on input "Buscar" at bounding box center [108, 107] width 94 height 10
type input "a"
select select "10"
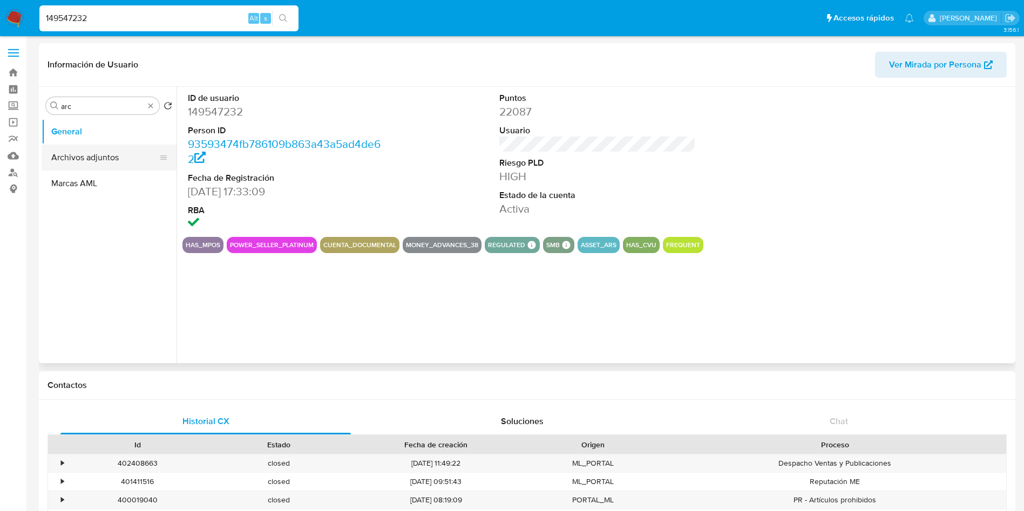
click at [99, 149] on button "Archivos adjuntos" at bounding box center [105, 158] width 126 height 26
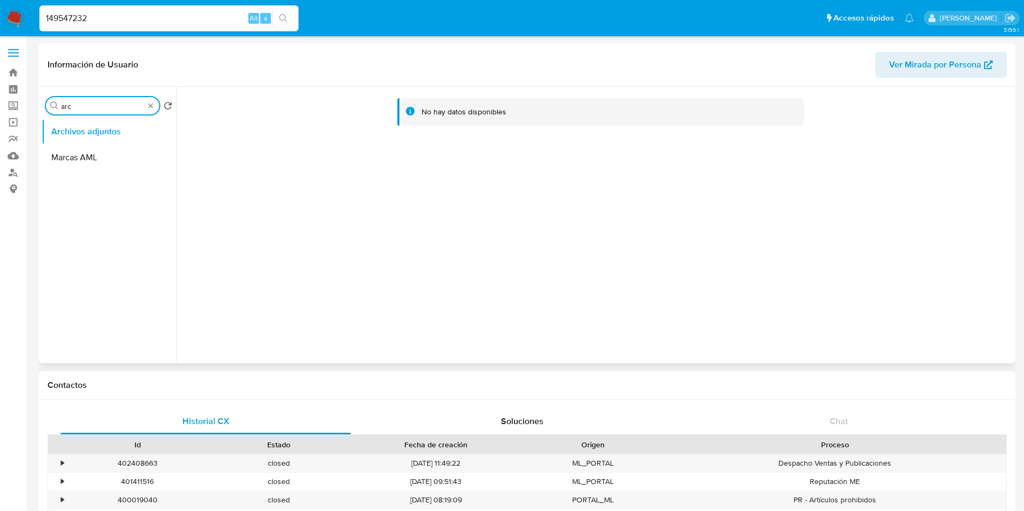
click at [114, 111] on input "arc" at bounding box center [102, 107] width 83 height 10
type input "kyc"
click at [106, 130] on button "KYC" at bounding box center [105, 132] width 126 height 26
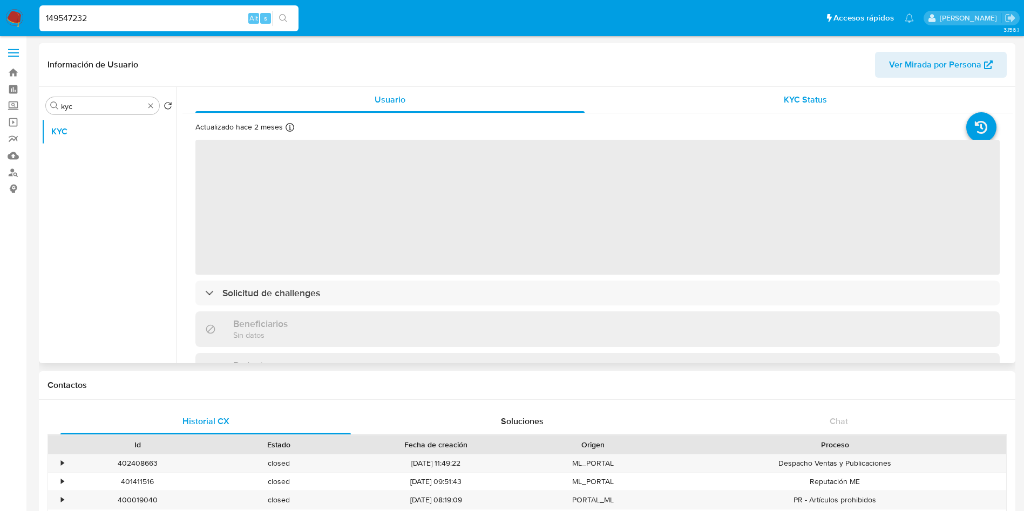
click at [806, 107] on div "KYC Status" at bounding box center [805, 100] width 389 height 26
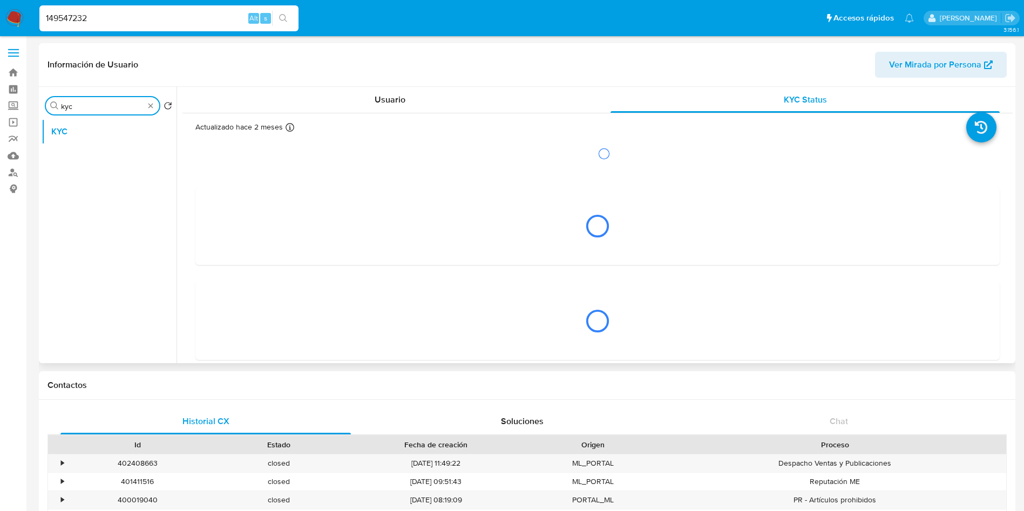
click at [98, 109] on input "kyc" at bounding box center [102, 107] width 83 height 10
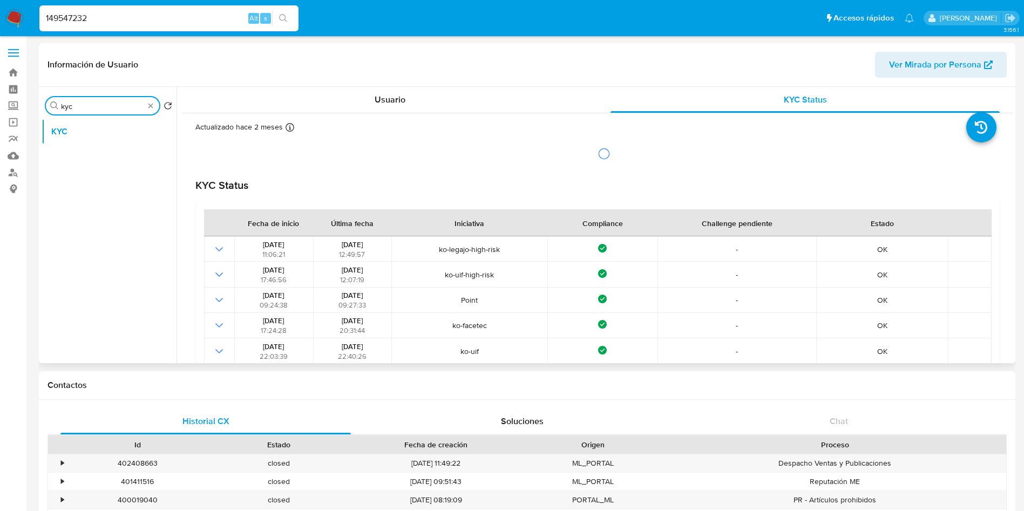
click at [98, 109] on input "kyc" at bounding box center [102, 107] width 83 height 10
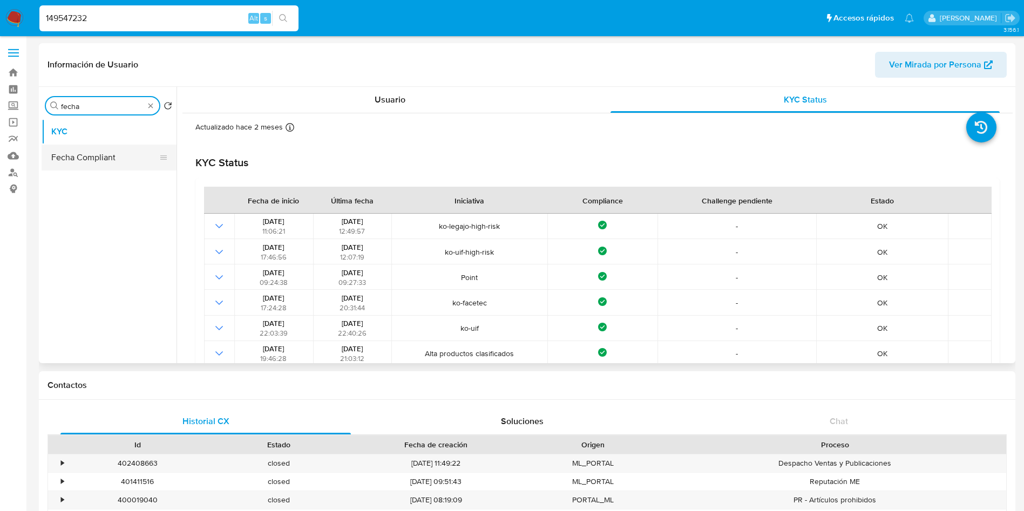
type input "fecha"
click at [107, 153] on button "Fecha Compliant" at bounding box center [105, 158] width 126 height 26
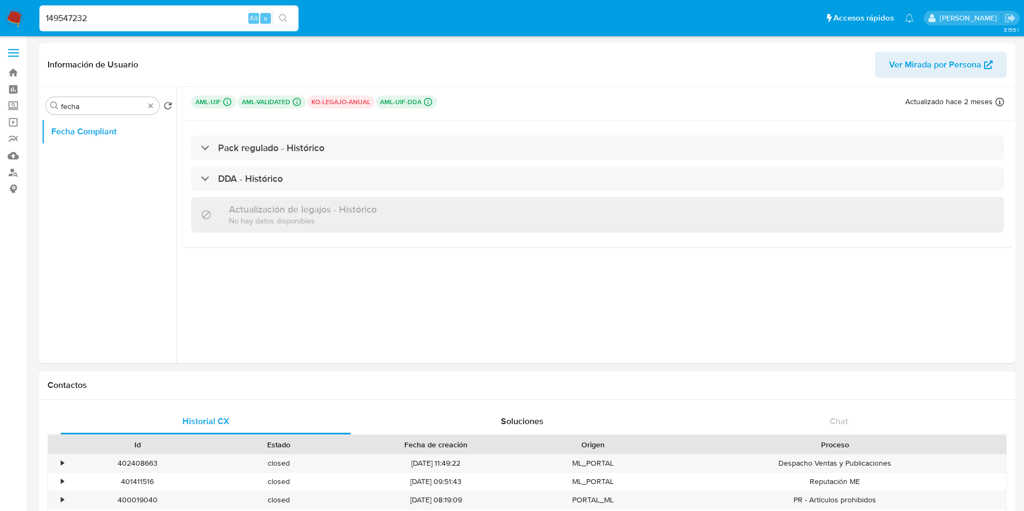
click at [84, 16] on input "149547232" at bounding box center [168, 18] width 259 height 14
paste input "87934815"
type input "187934815"
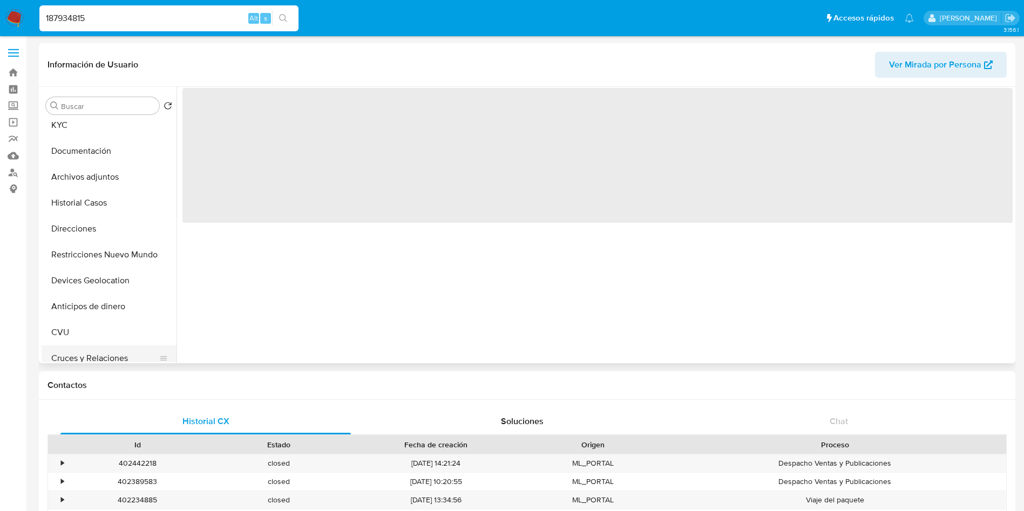
select select "10"
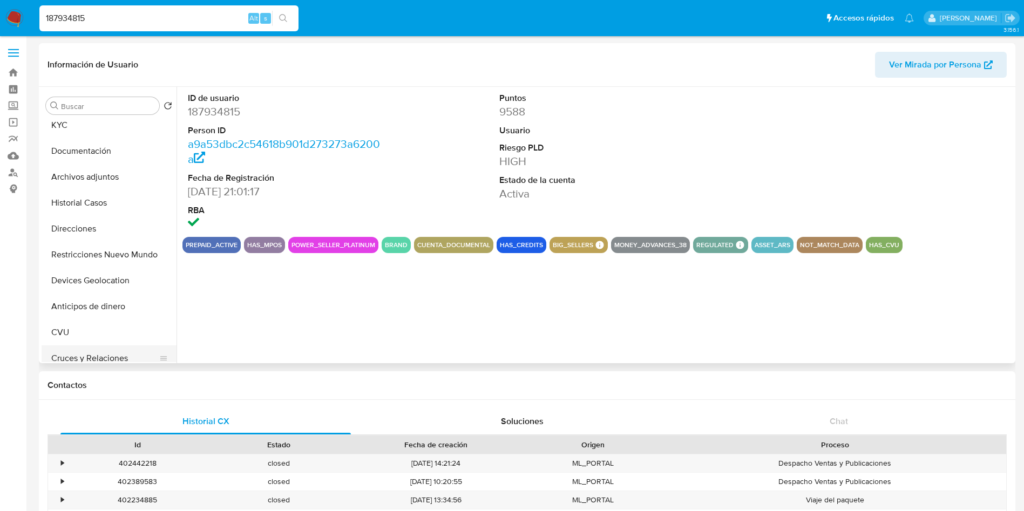
scroll to position [81, 0]
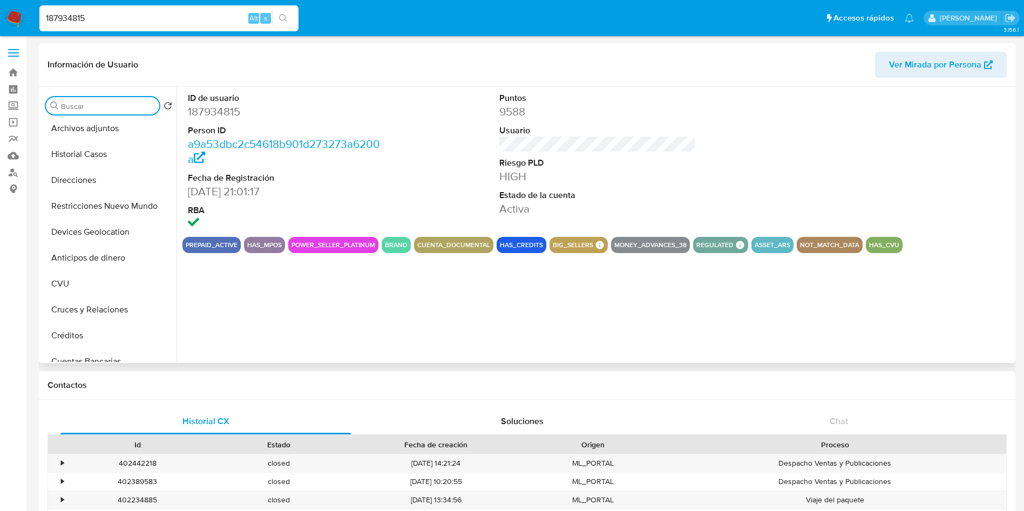
click at [111, 102] on input "Buscar" at bounding box center [108, 107] width 94 height 10
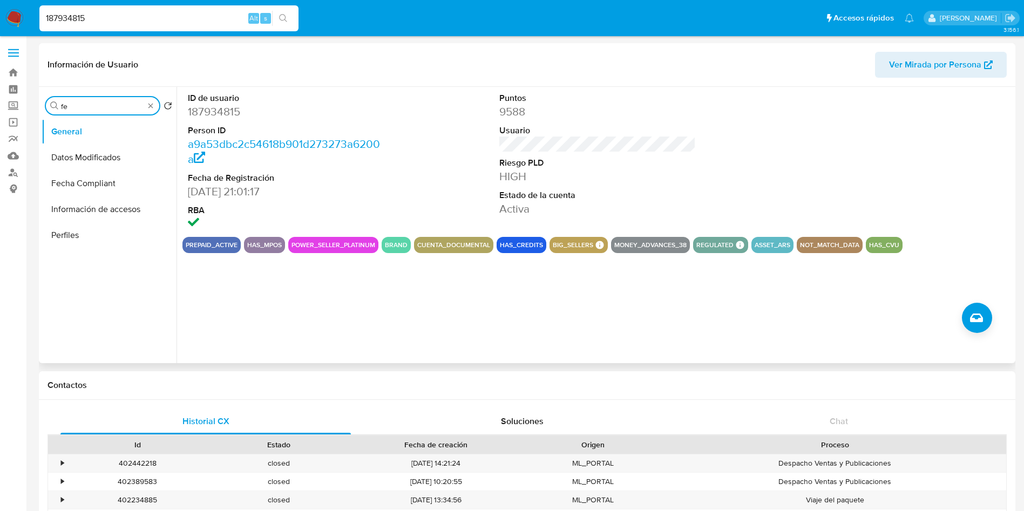
scroll to position [0, 0]
type input "fecha"
click at [112, 159] on button "Fecha Compliant" at bounding box center [105, 158] width 126 height 26
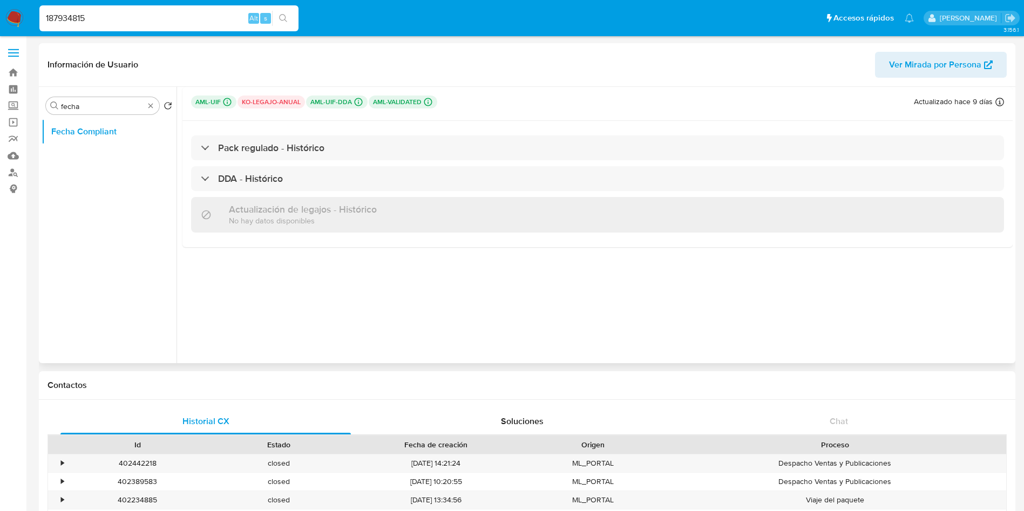
click at [280, 100] on p "ko-legajo-anual" at bounding box center [271, 102] width 67 height 13
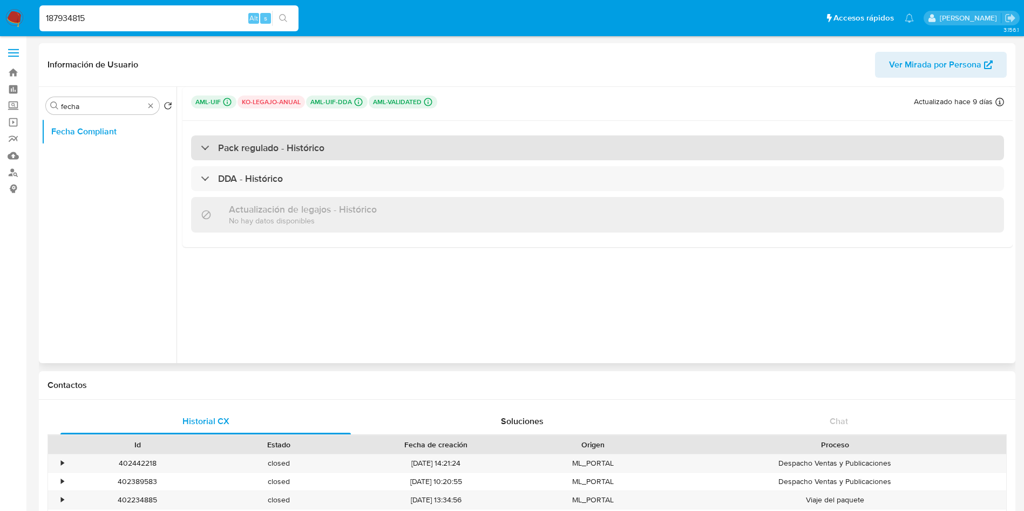
click at [214, 143] on div "Pack regulado - Histórico" at bounding box center [263, 148] width 124 height 12
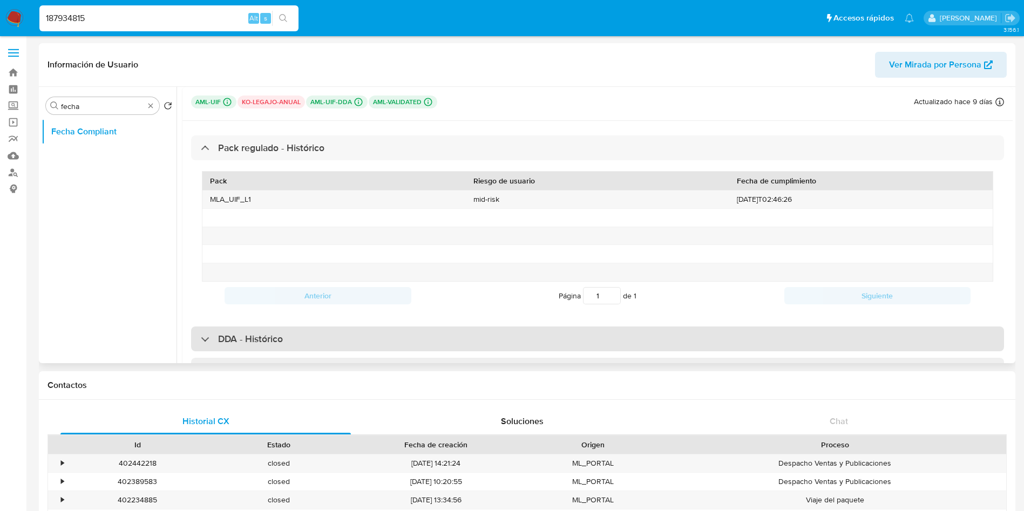
click at [271, 340] on h3 "DDA - Histórico" at bounding box center [250, 339] width 65 height 12
